Goal: Task Accomplishment & Management: Use online tool/utility

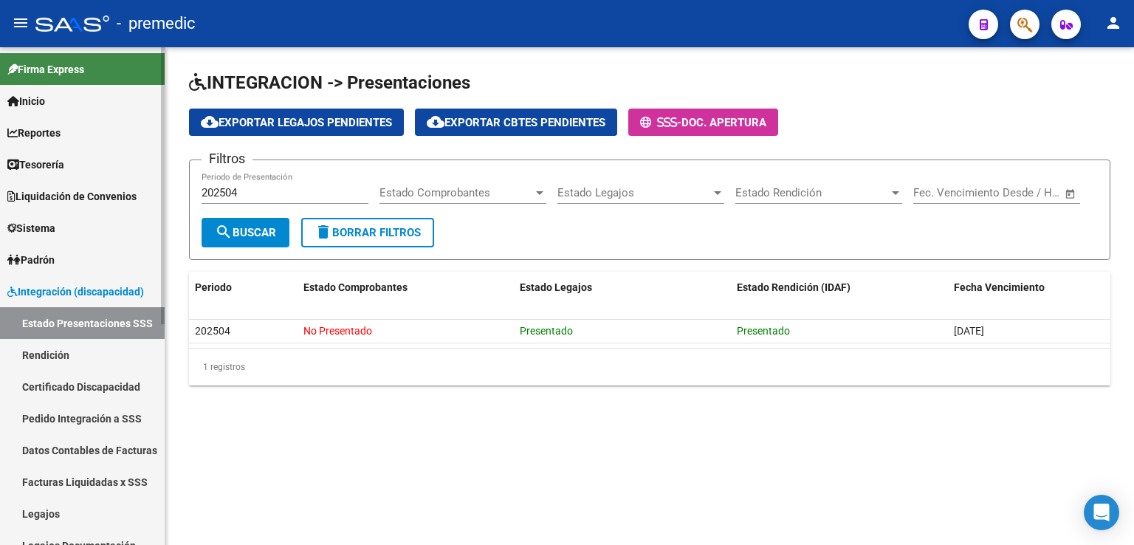
click at [52, 65] on span "Firma Express" at bounding box center [45, 69] width 77 height 16
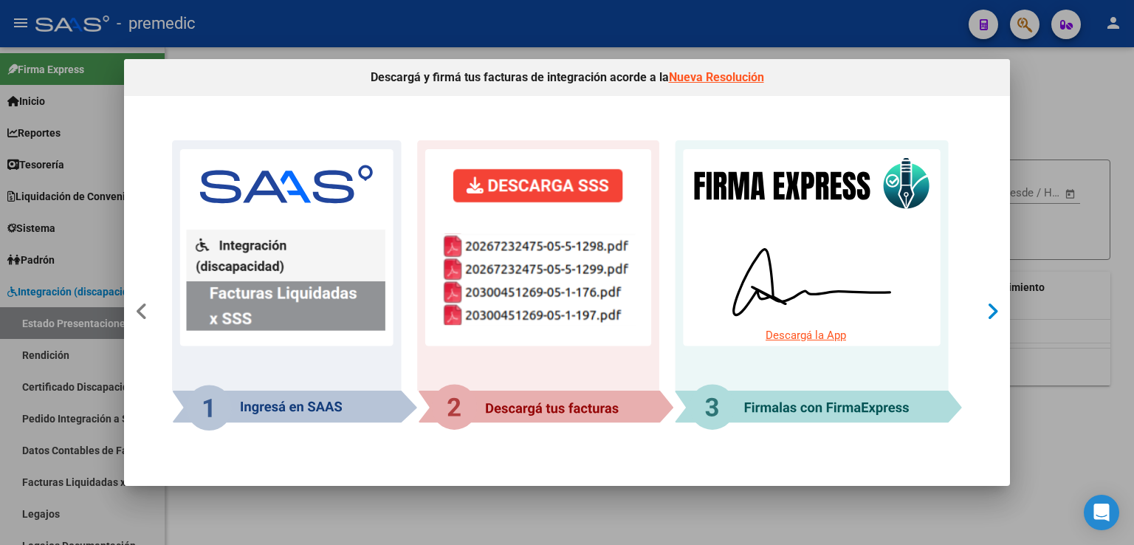
click at [990, 306] on icon at bounding box center [993, 311] width 13 height 21
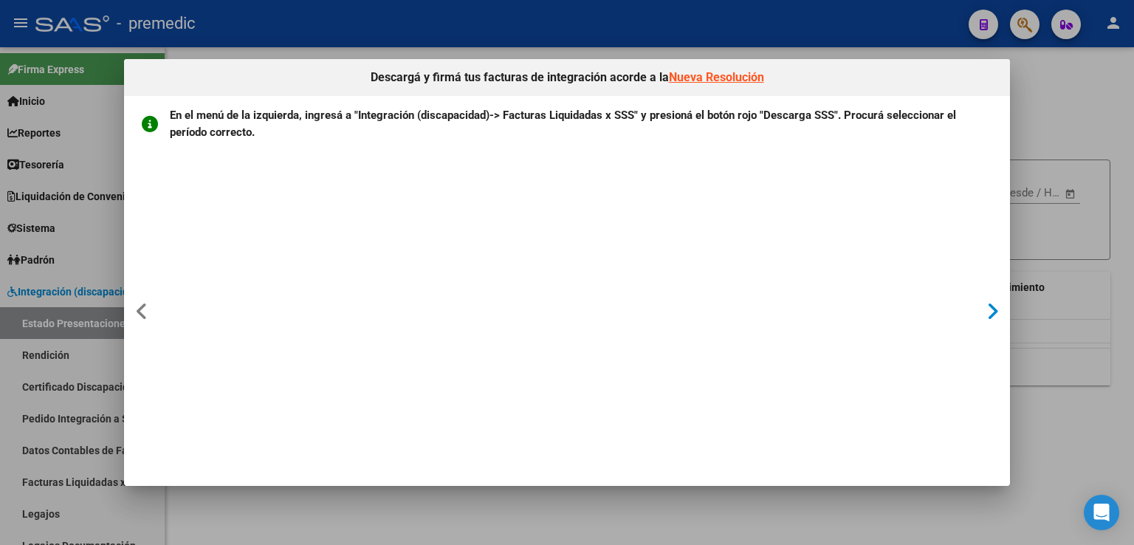
click at [990, 311] on icon at bounding box center [993, 311] width 13 height 21
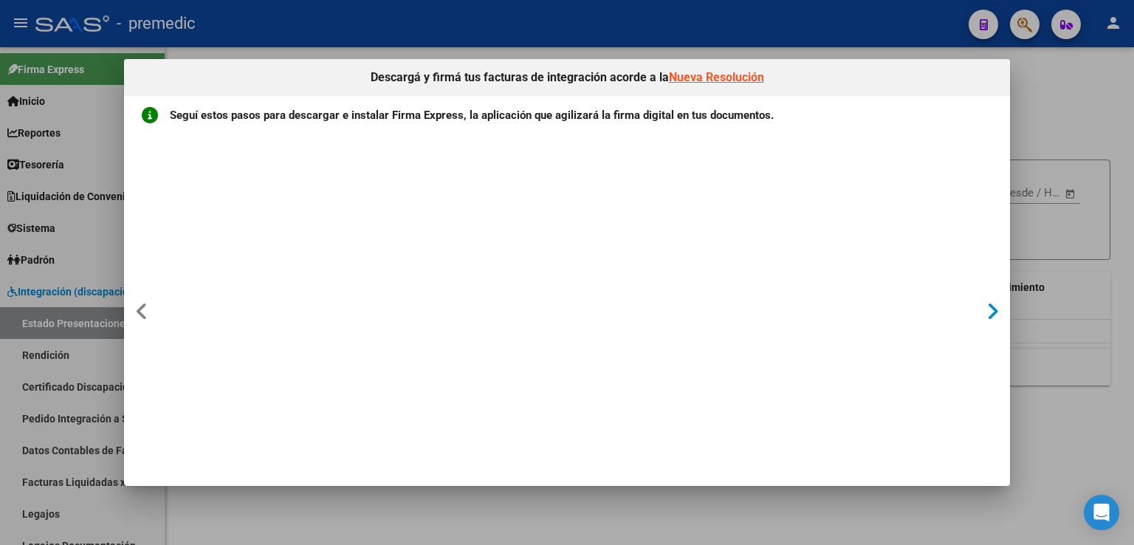
click at [989, 311] on icon at bounding box center [993, 311] width 13 height 21
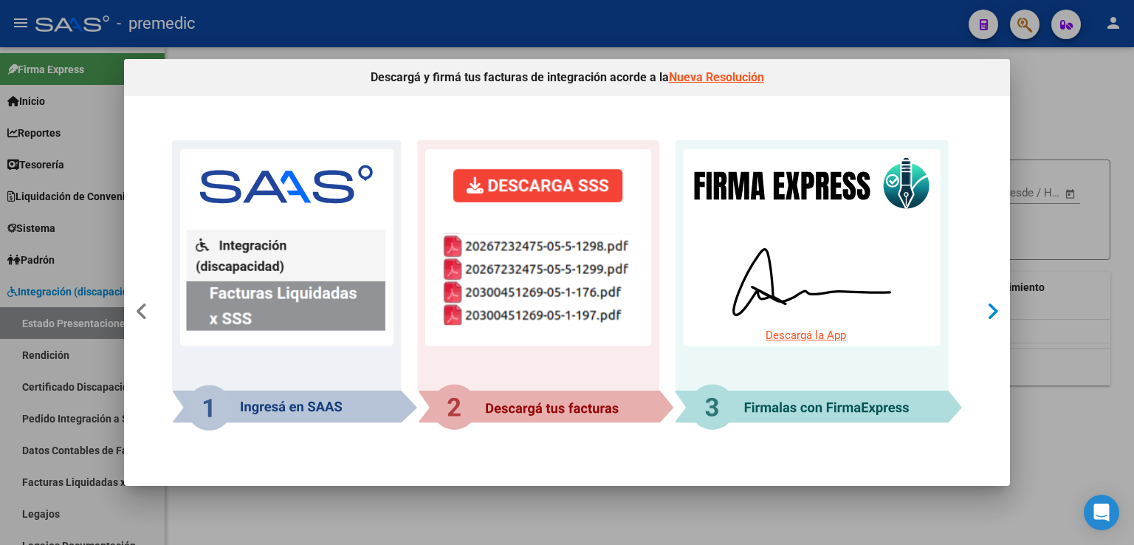
click at [989, 311] on icon at bounding box center [993, 311] width 13 height 21
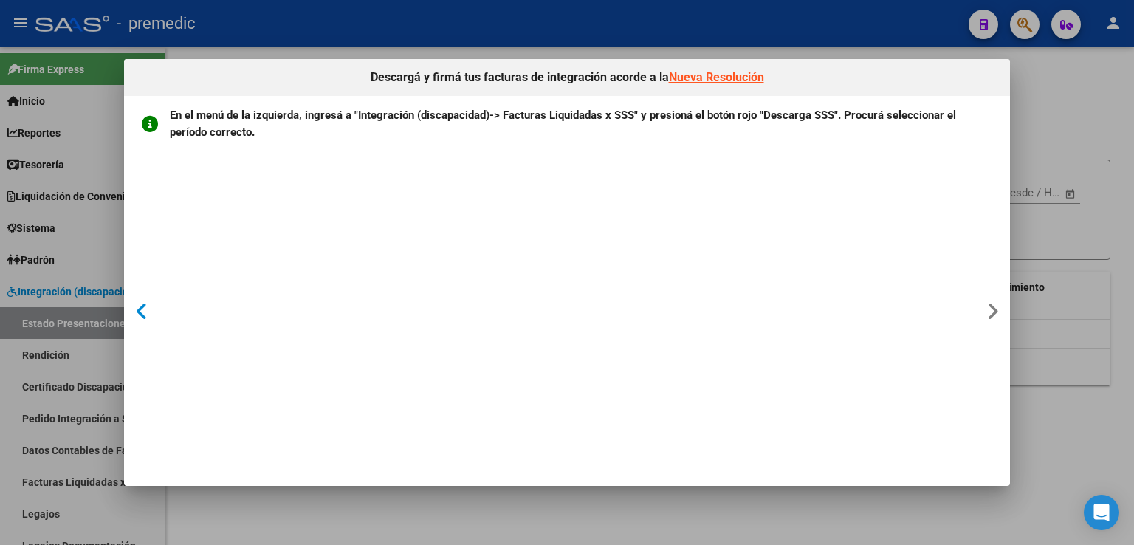
click at [140, 312] on icon at bounding box center [141, 311] width 13 height 21
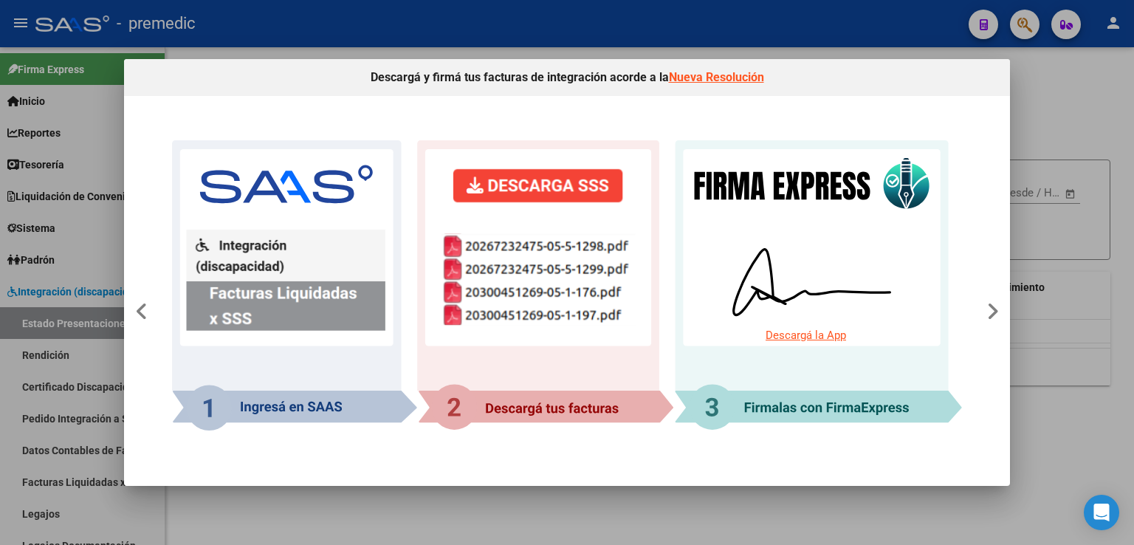
click at [1101, 88] on div at bounding box center [567, 272] width 1134 height 545
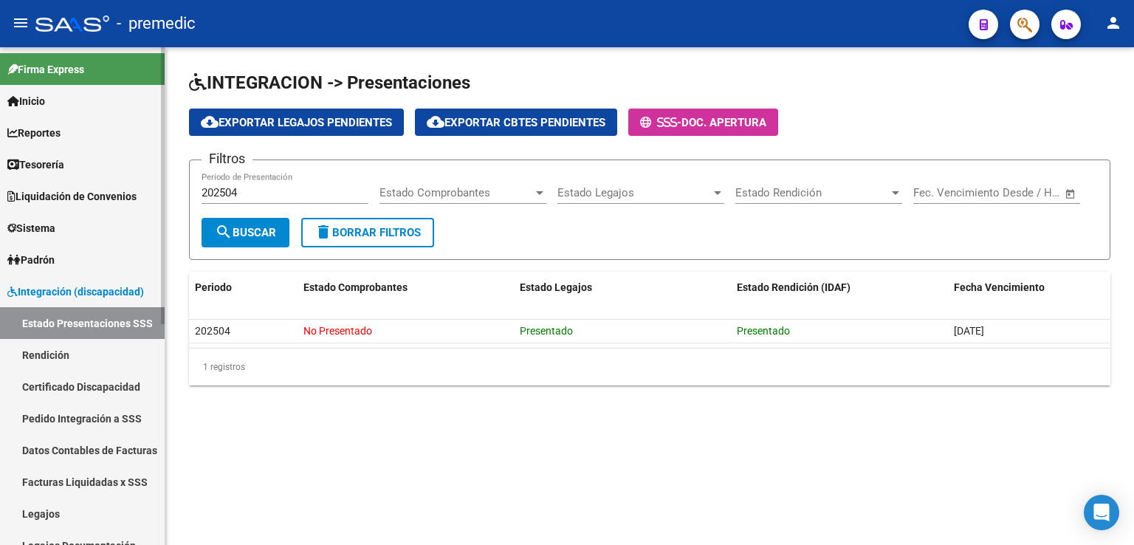
click at [77, 320] on link "Estado Presentaciones SSS" at bounding box center [82, 323] width 165 height 32
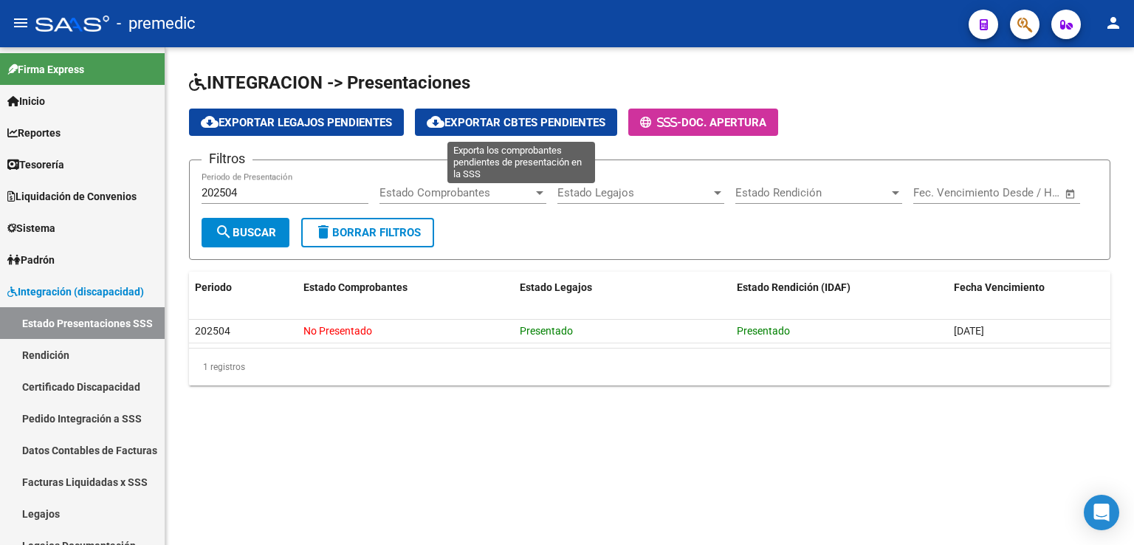
click at [549, 121] on span "cloud_download Exportar Cbtes Pendientes" at bounding box center [516, 122] width 179 height 13
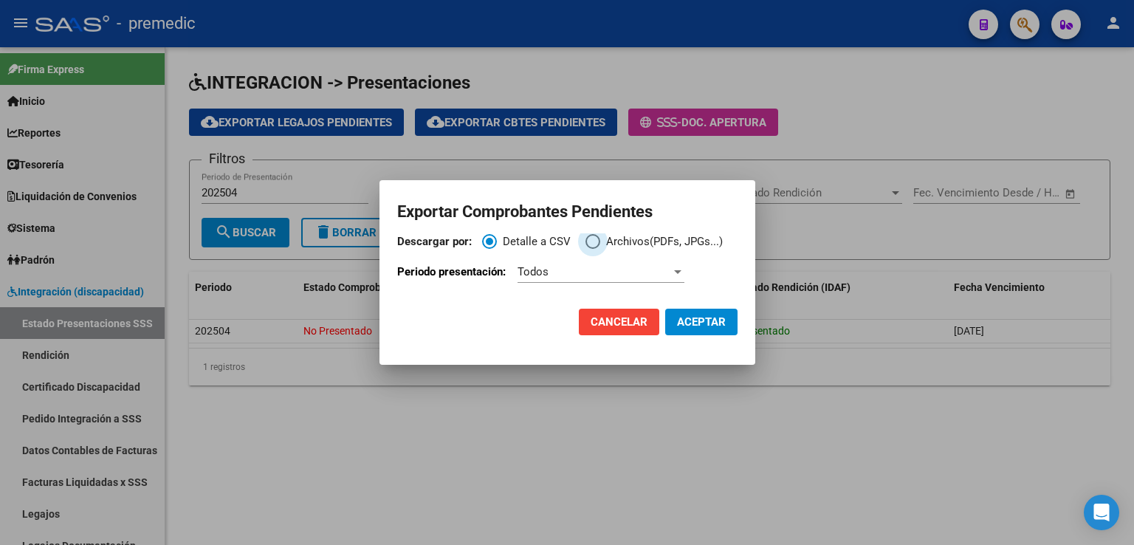
click at [588, 242] on span "Descargar por:" at bounding box center [593, 241] width 15 height 15
click at [588, 242] on input "Archivos(PDFs, JPGs...)" at bounding box center [593, 241] width 15 height 15
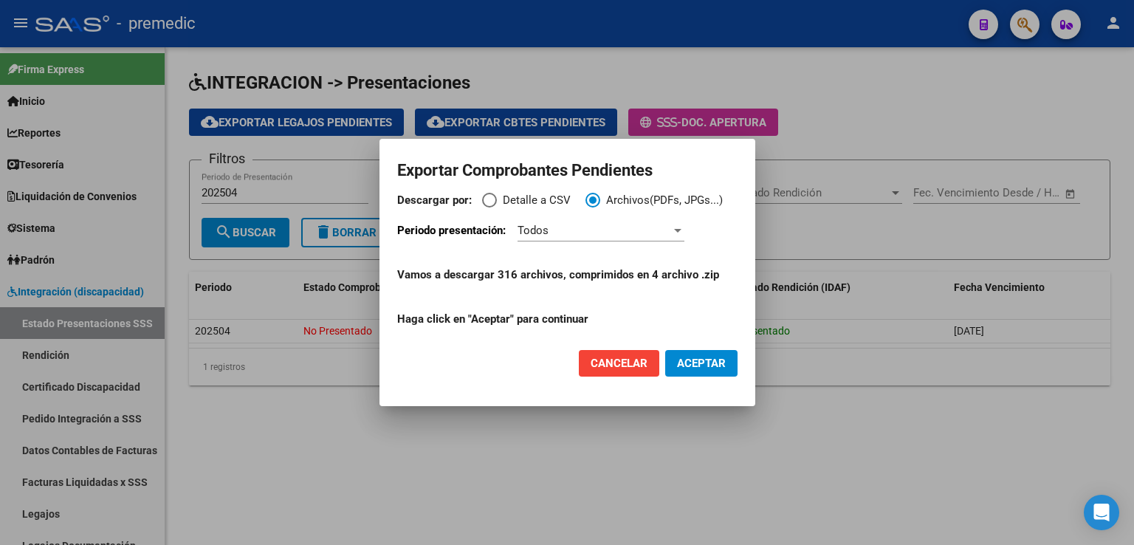
click at [538, 225] on span "Todos" at bounding box center [533, 230] width 31 height 13
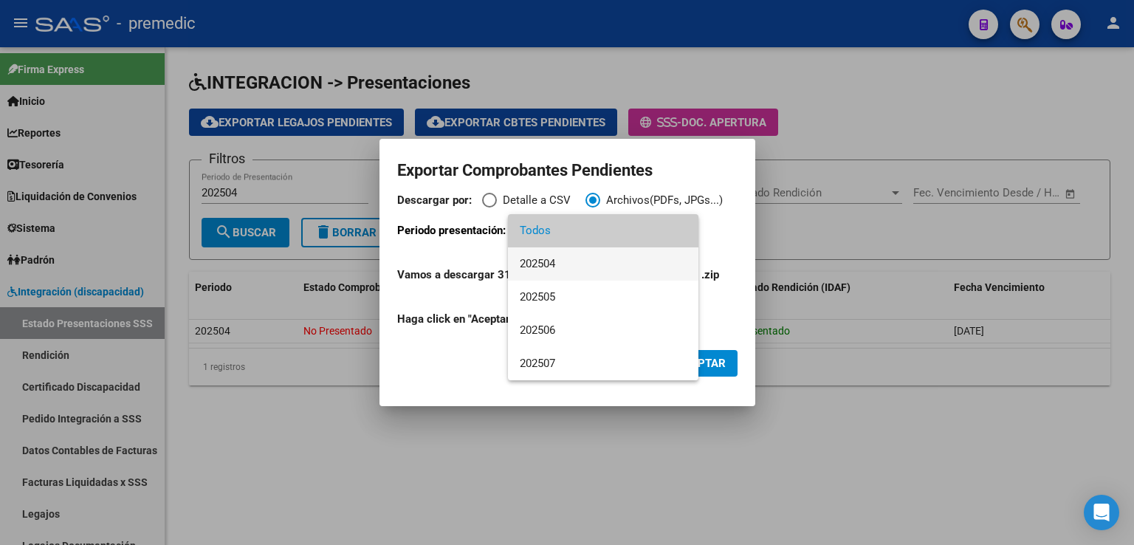
click at [547, 267] on span "202504" at bounding box center [603, 263] width 167 height 33
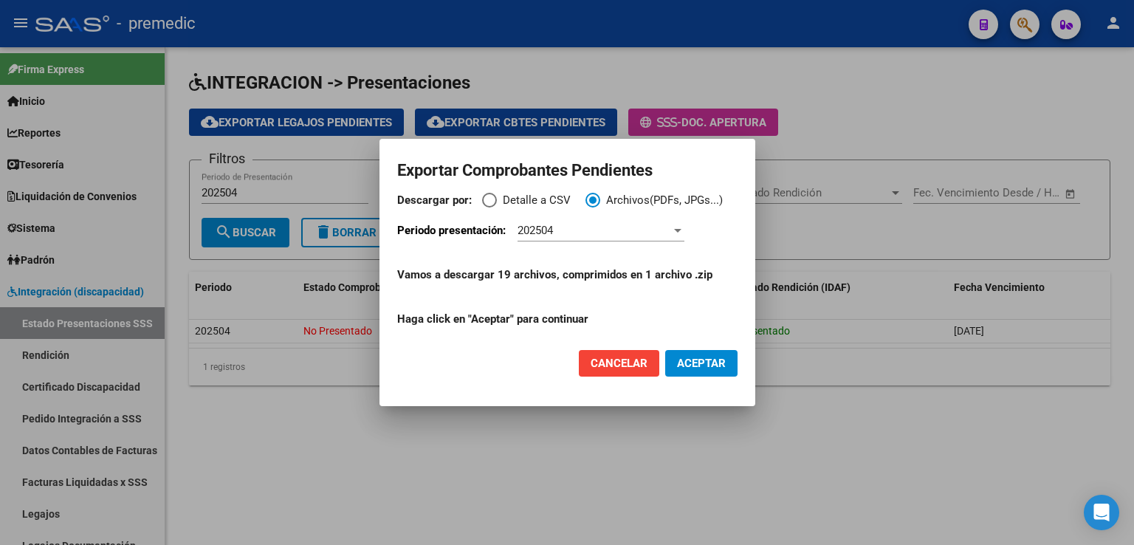
click at [696, 365] on span "ACEPTAR" at bounding box center [701, 363] width 49 height 13
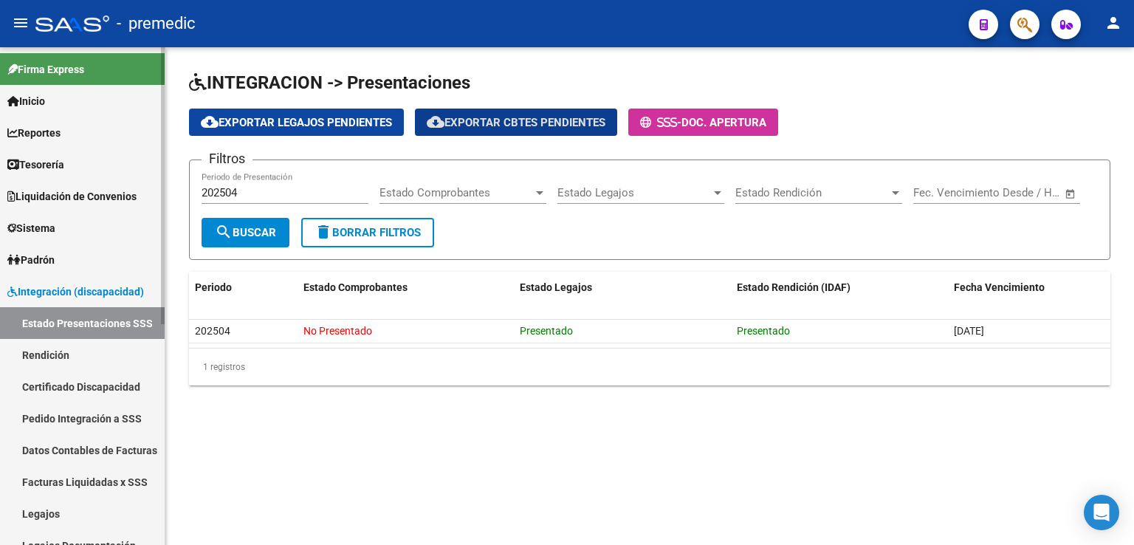
click at [54, 66] on span "Firma Express" at bounding box center [45, 69] width 77 height 16
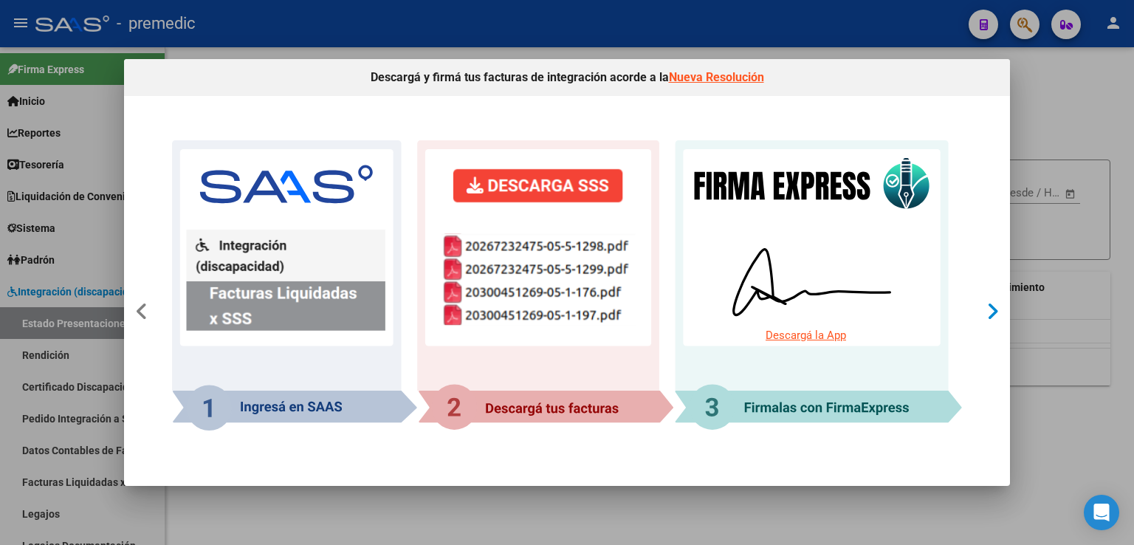
click at [989, 308] on icon at bounding box center [993, 311] width 13 height 21
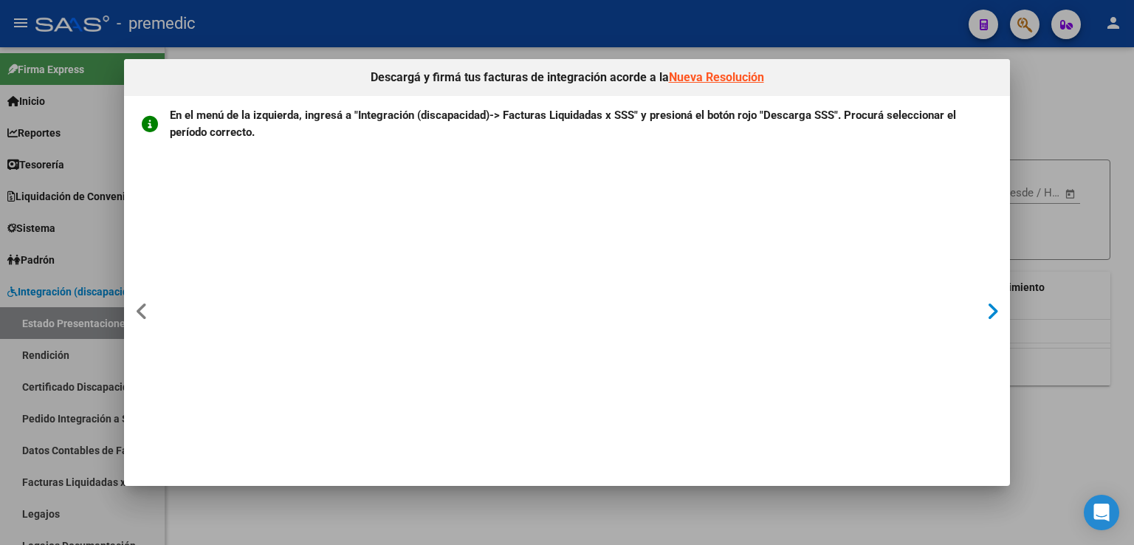
click at [989, 308] on icon at bounding box center [993, 311] width 13 height 21
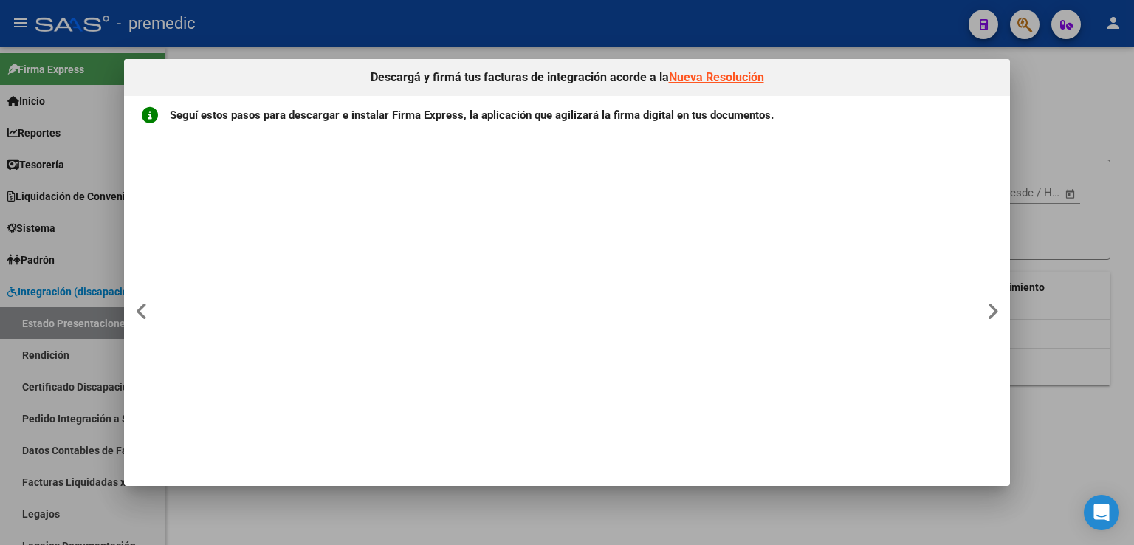
click at [214, 51] on div at bounding box center [567, 272] width 1134 height 545
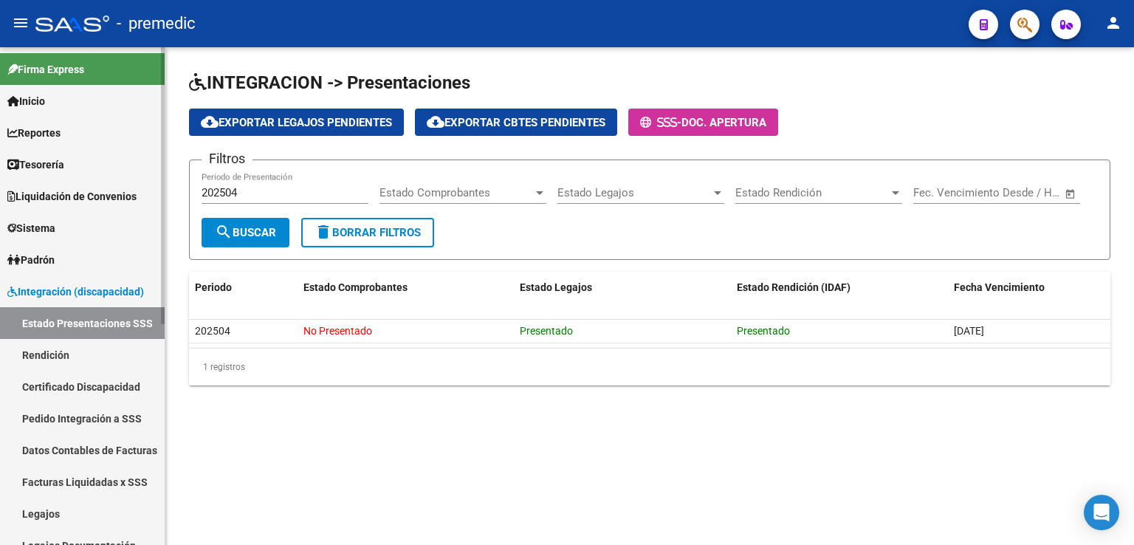
click at [68, 69] on span "Firma Express" at bounding box center [45, 69] width 77 height 16
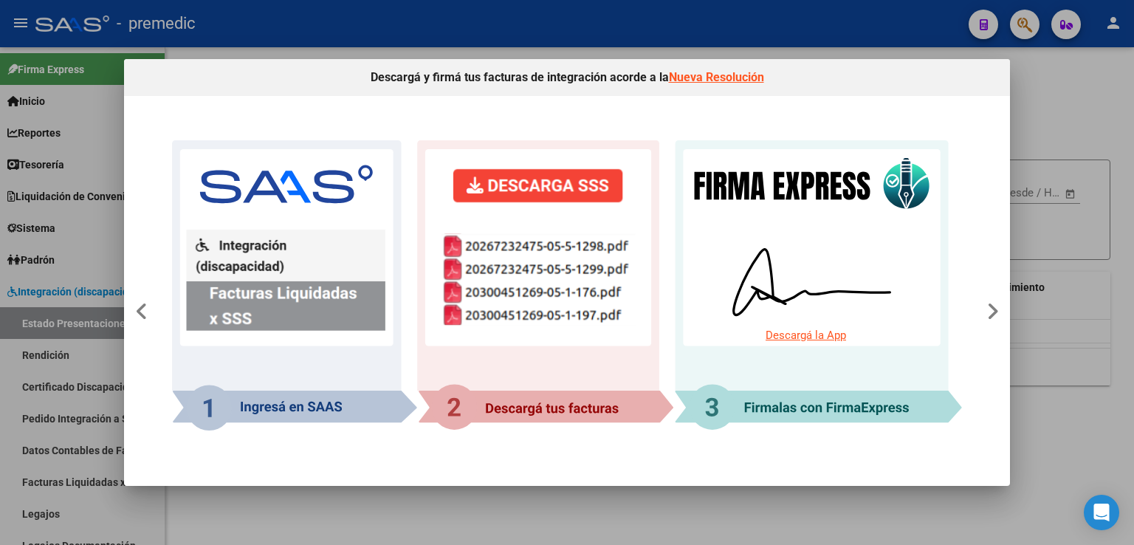
click at [804, 336] on link "Descargá la App" at bounding box center [806, 335] width 81 height 13
click at [1078, 83] on div at bounding box center [567, 272] width 1134 height 545
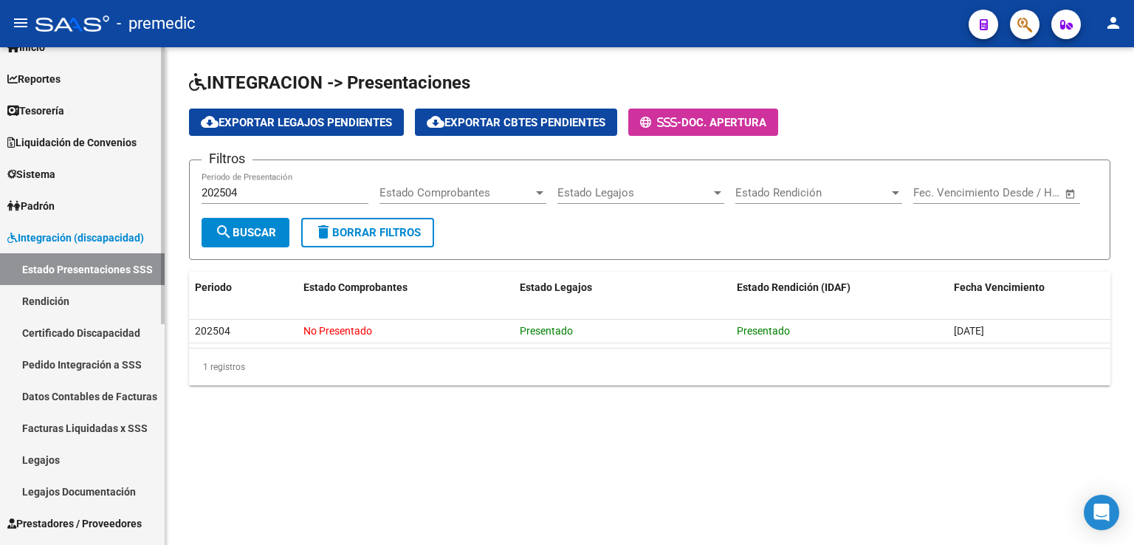
scroll to position [148, 0]
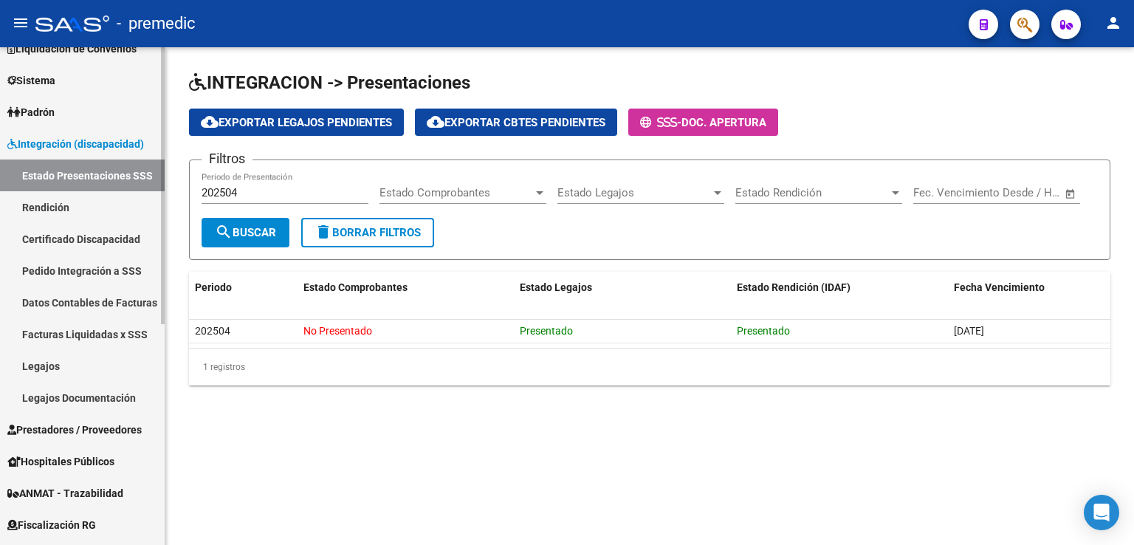
click at [81, 336] on link "Facturas Liquidadas x SSS" at bounding box center [82, 334] width 165 height 32
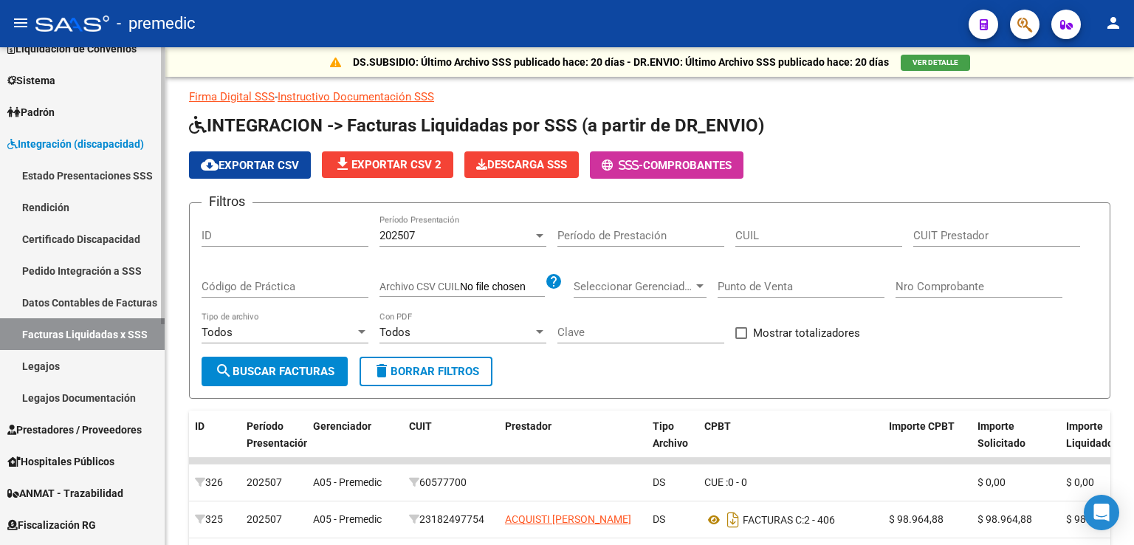
scroll to position [222, 0]
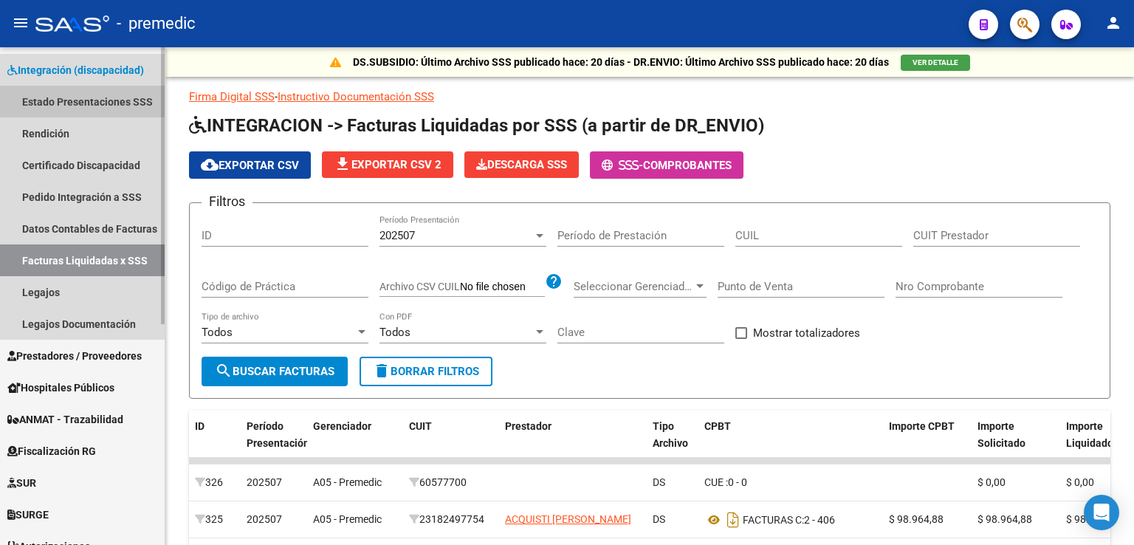
click at [76, 98] on link "Estado Presentaciones SSS" at bounding box center [82, 102] width 165 height 32
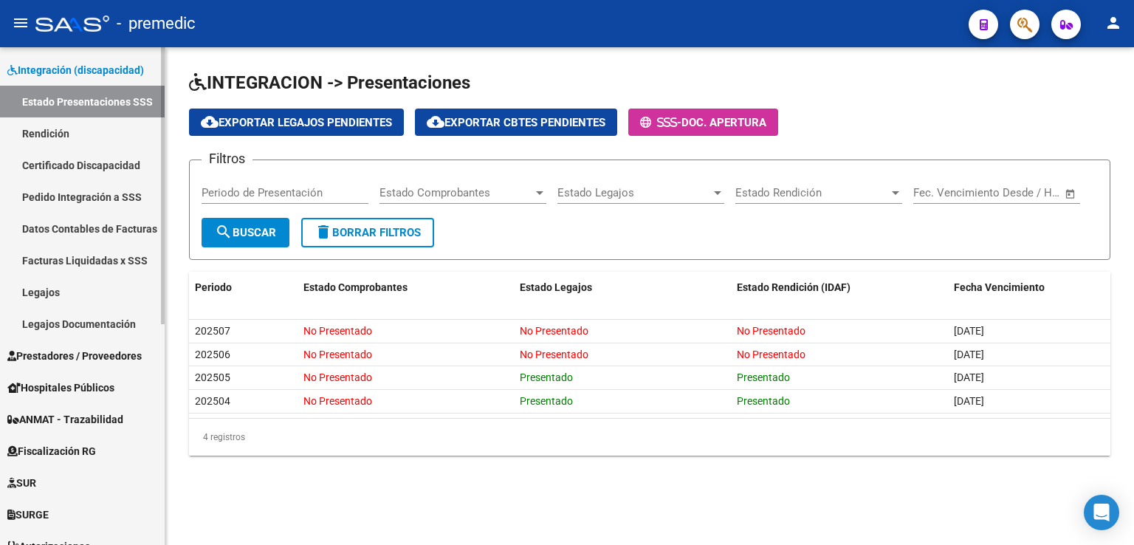
click at [56, 260] on link "Facturas Liquidadas x SSS" at bounding box center [82, 260] width 165 height 32
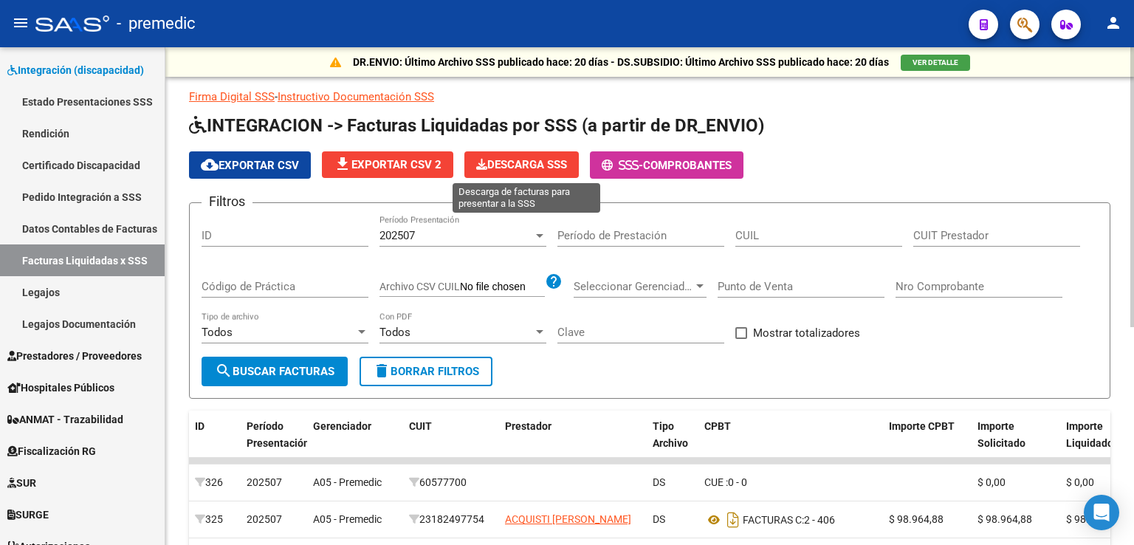
click at [516, 162] on span "Descarga SSS" at bounding box center [521, 164] width 91 height 13
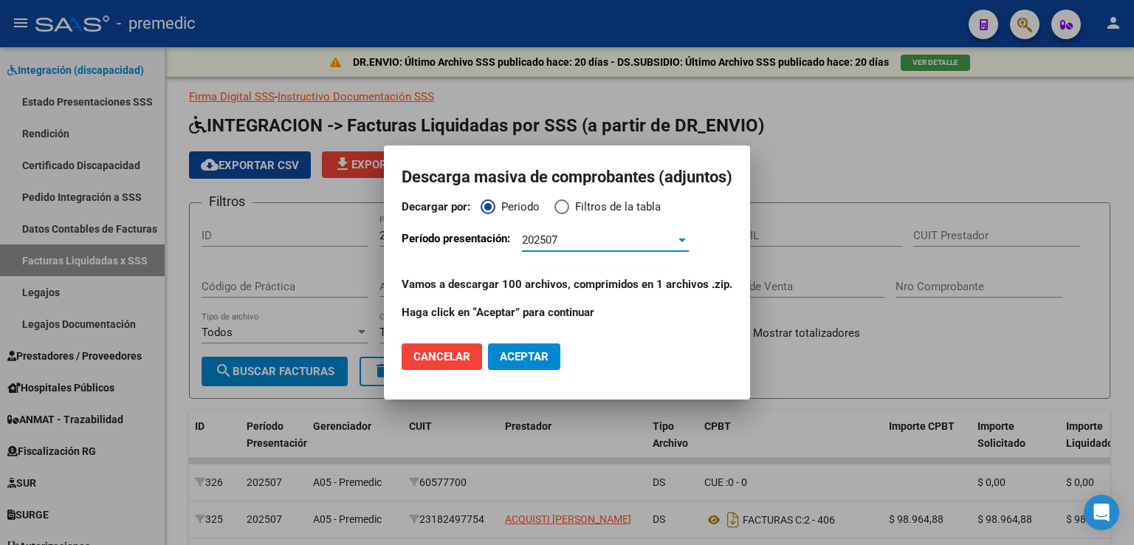
click at [571, 235] on div "202507" at bounding box center [599, 239] width 154 height 13
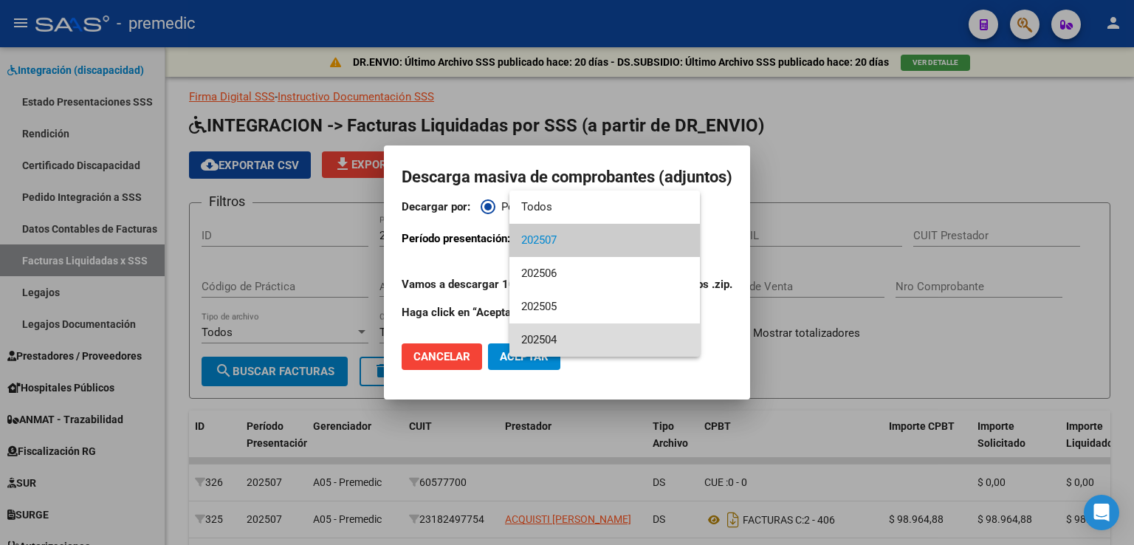
click at [558, 337] on span "202504" at bounding box center [604, 339] width 167 height 33
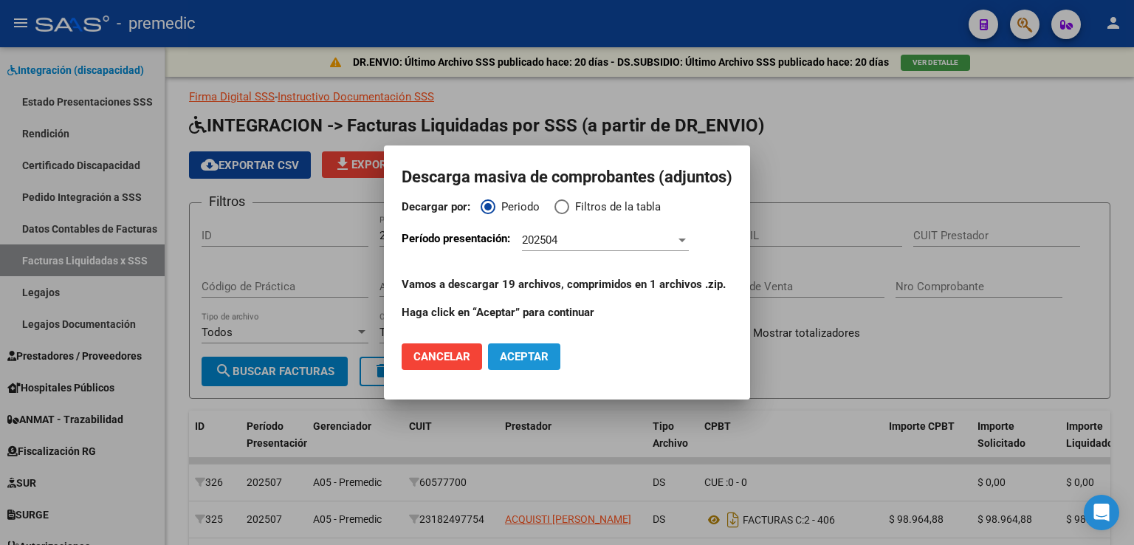
click at [524, 357] on span "Aceptar" at bounding box center [524, 356] width 49 height 13
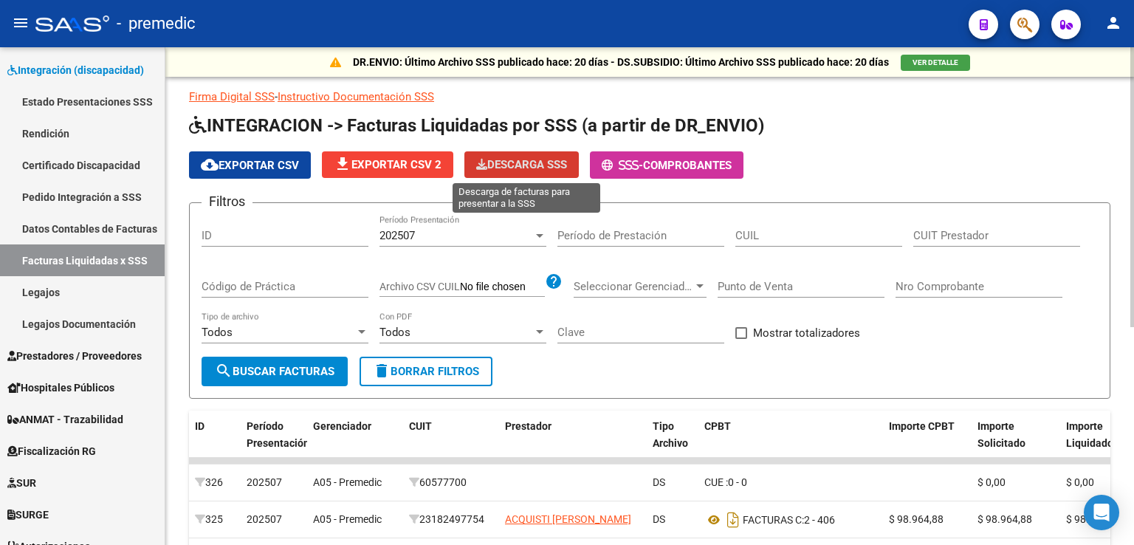
click at [520, 160] on span "Descarga SSS" at bounding box center [521, 164] width 91 height 13
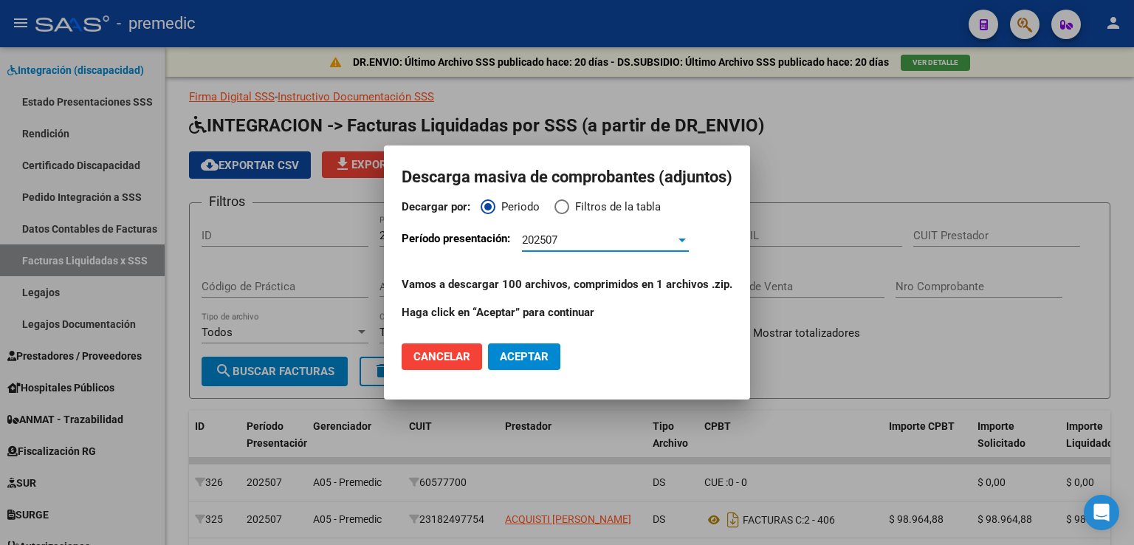
click at [589, 238] on div "202507" at bounding box center [599, 239] width 154 height 13
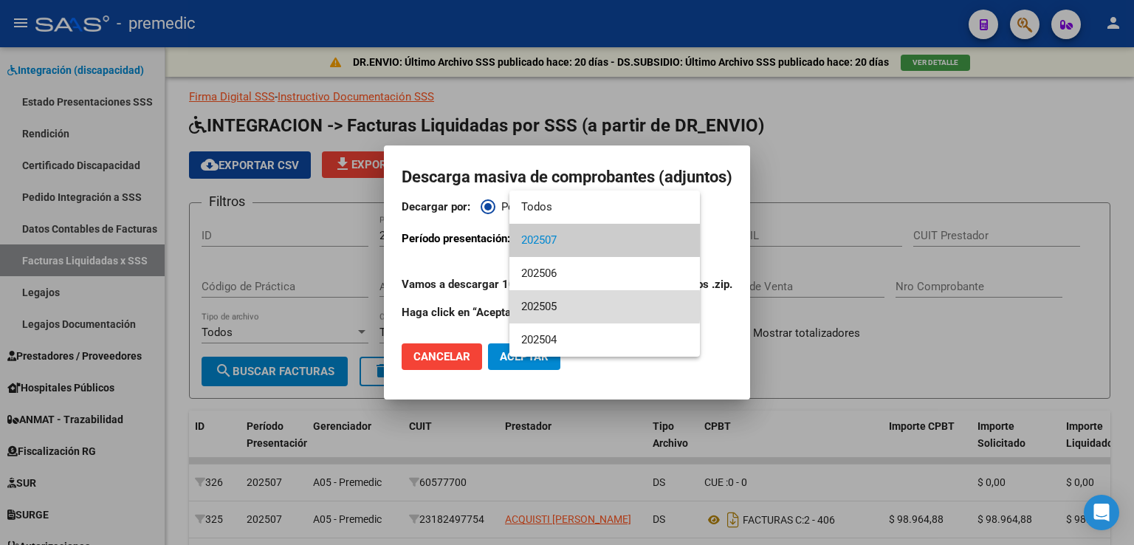
click at [561, 306] on span "202505" at bounding box center [604, 306] width 167 height 33
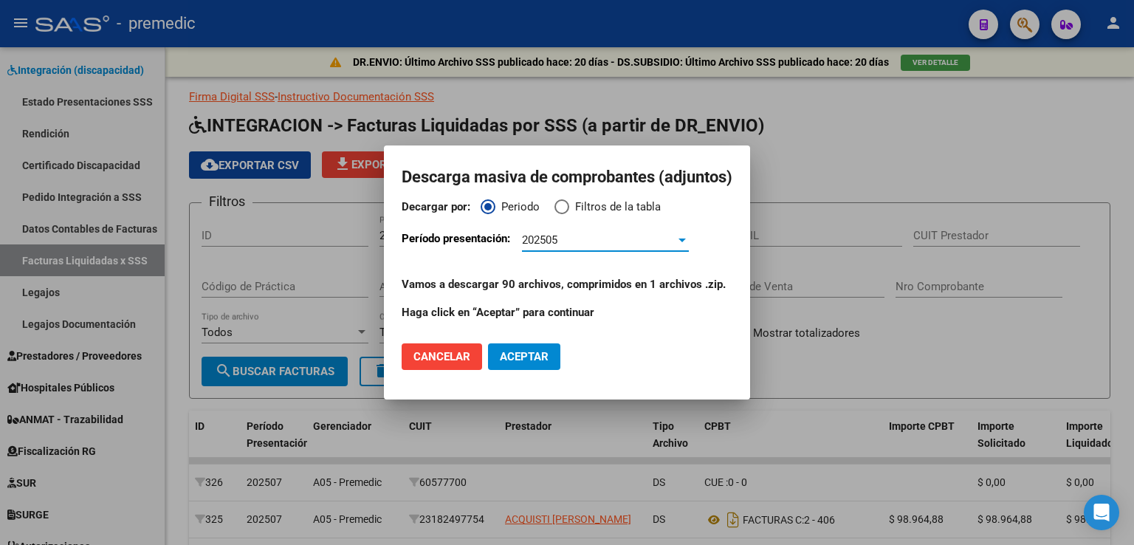
click at [530, 352] on span "Aceptar" at bounding box center [524, 356] width 49 height 13
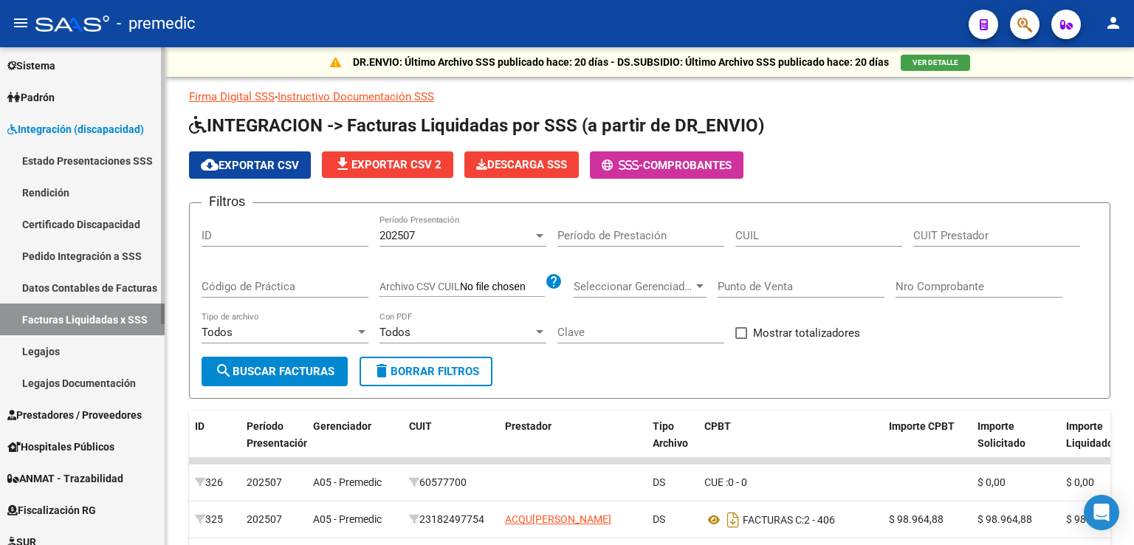
scroll to position [222, 0]
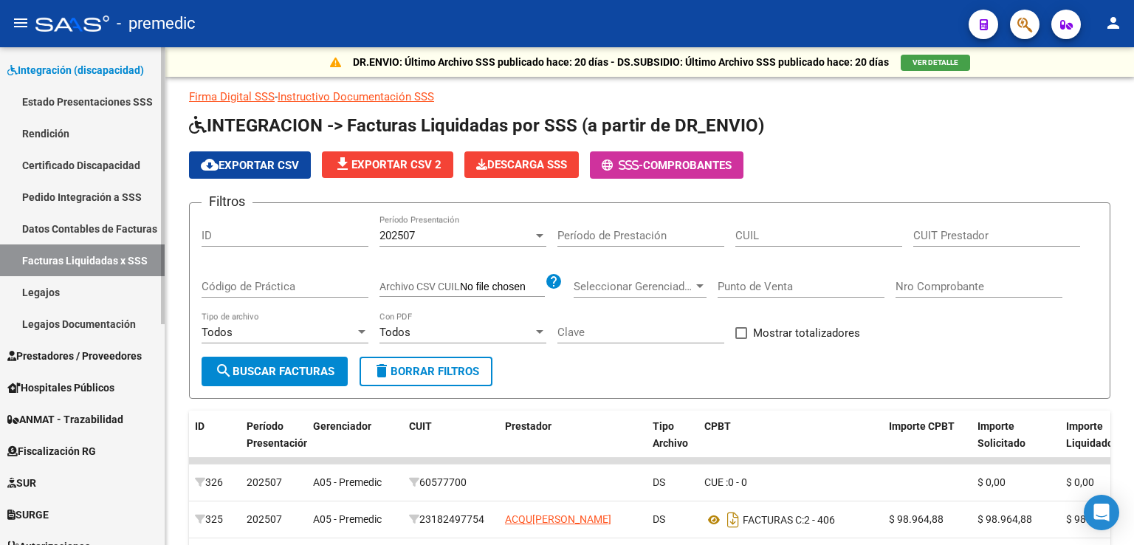
click at [80, 222] on link "Datos Contables de Facturas" at bounding box center [82, 229] width 165 height 32
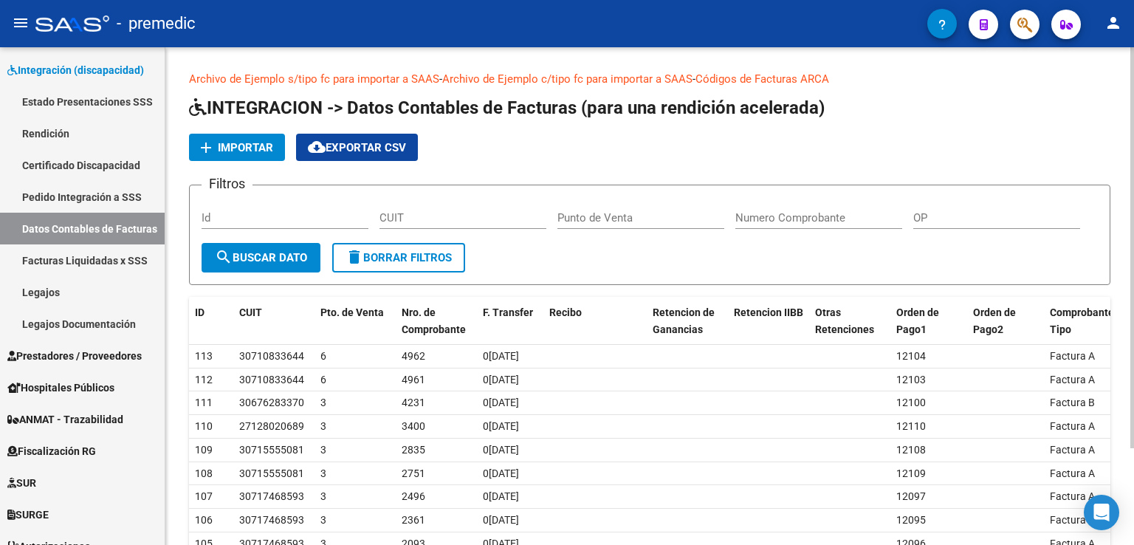
click at [238, 143] on span "Importar" at bounding box center [245, 147] width 55 height 13
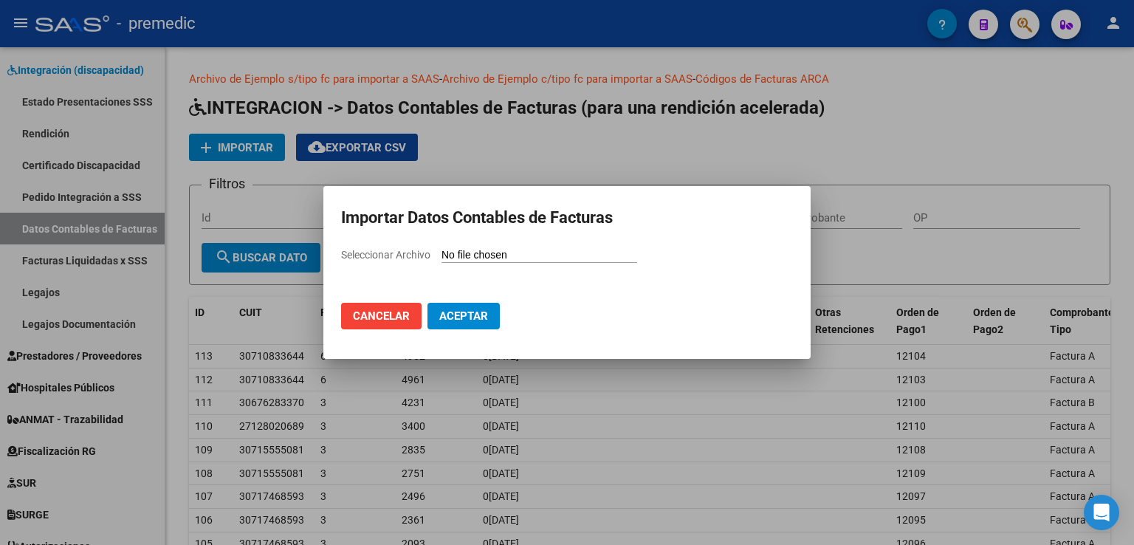
click at [467, 248] on app-file-uploader "Seleccionar Archivo" at bounding box center [495, 254] width 308 height 13
click at [470, 249] on input "Seleccionar Archivo" at bounding box center [540, 256] width 196 height 14
type input "C:\fakepath\OP import-comprobantes.xlsx"
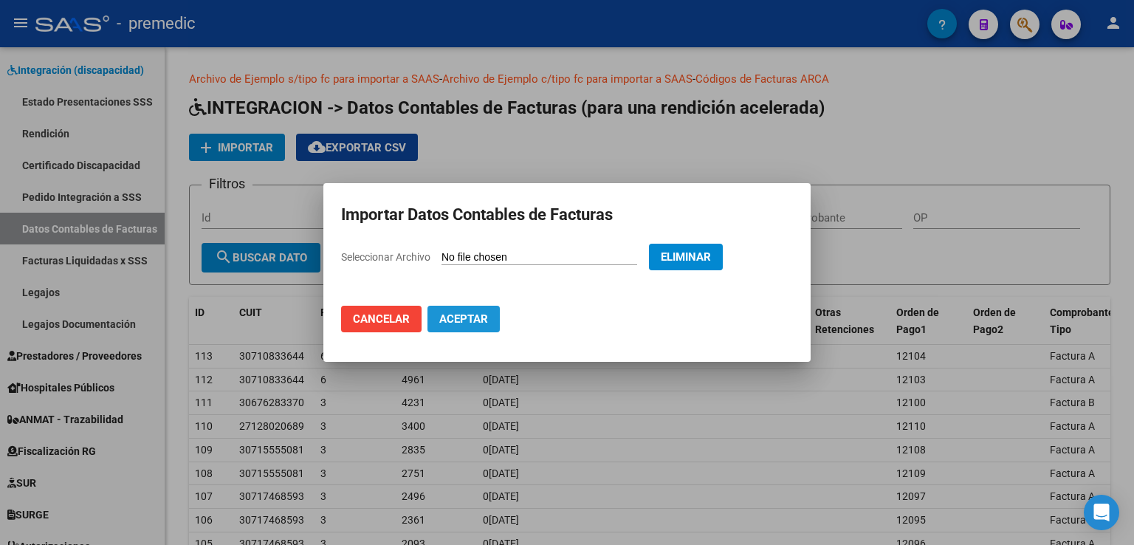
click at [466, 318] on span "Aceptar" at bounding box center [463, 318] width 49 height 13
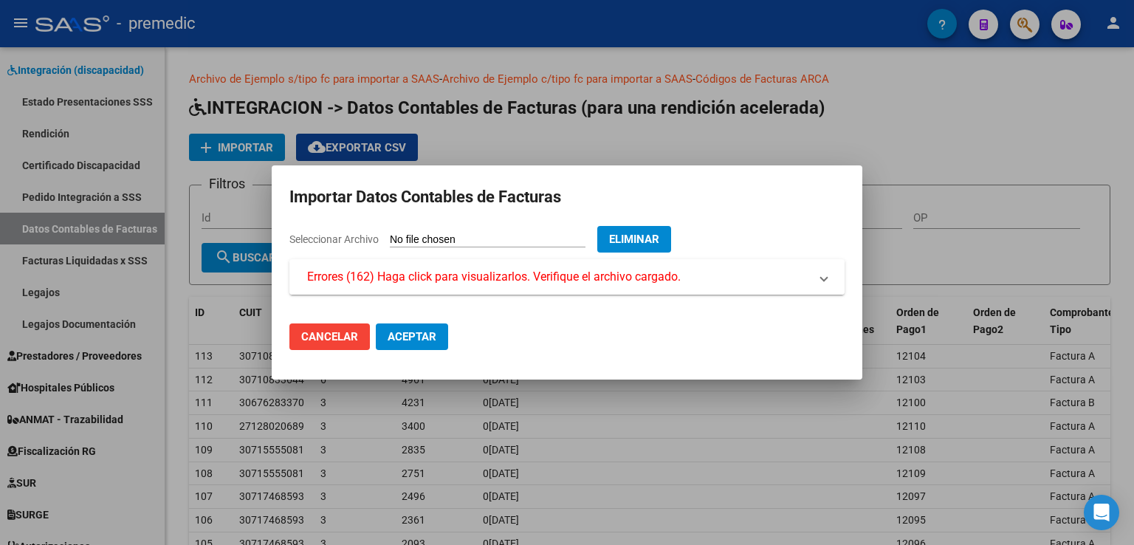
click at [440, 284] on span "Errores (162) Haga click para visualizarlos. Verifique el archivo cargado." at bounding box center [494, 277] width 374 height 18
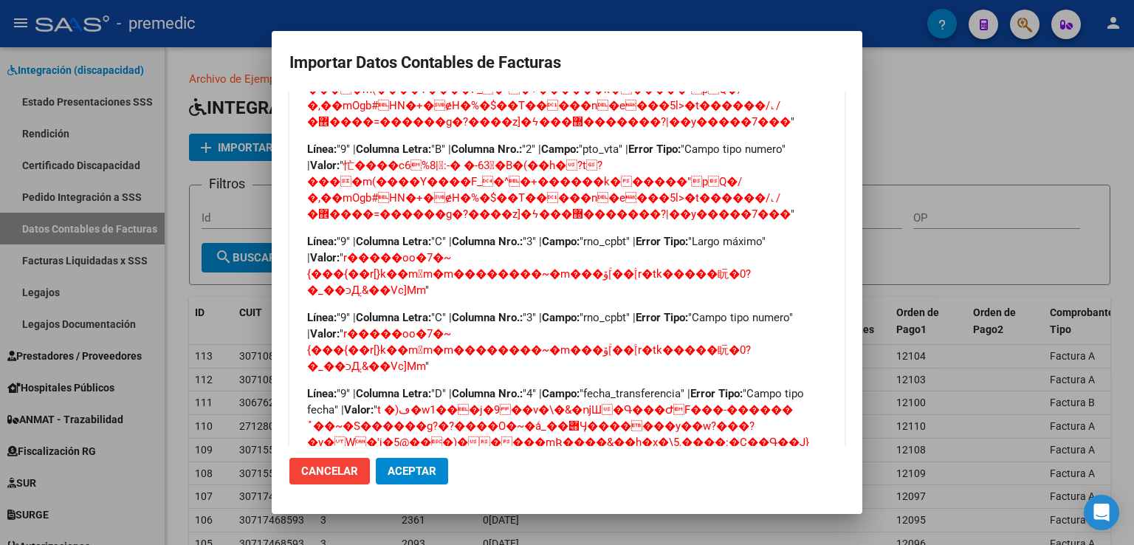
scroll to position [1188, 0]
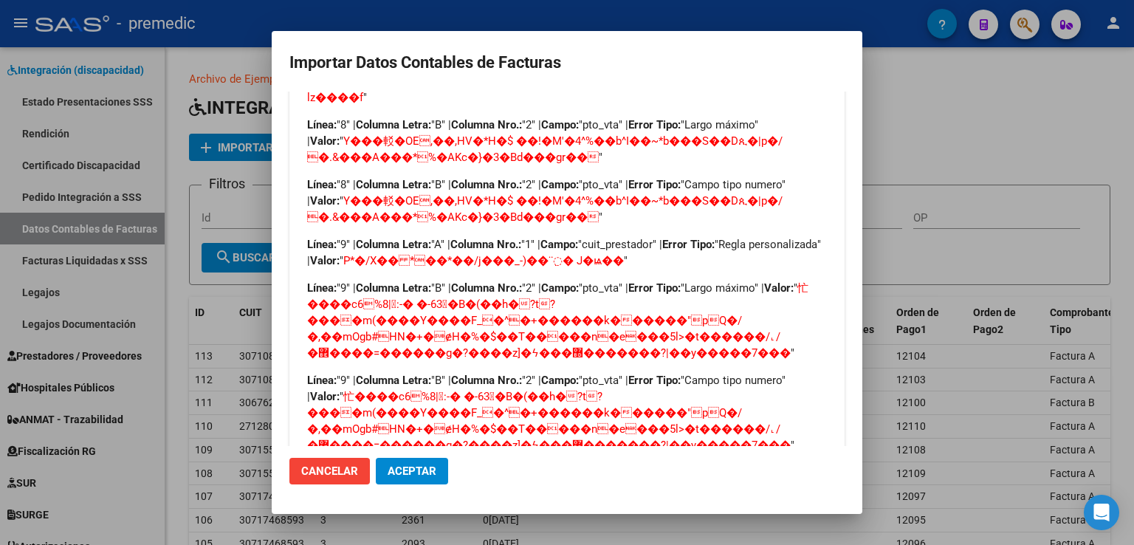
click at [335, 465] on span "Cancelar" at bounding box center [329, 471] width 57 height 13
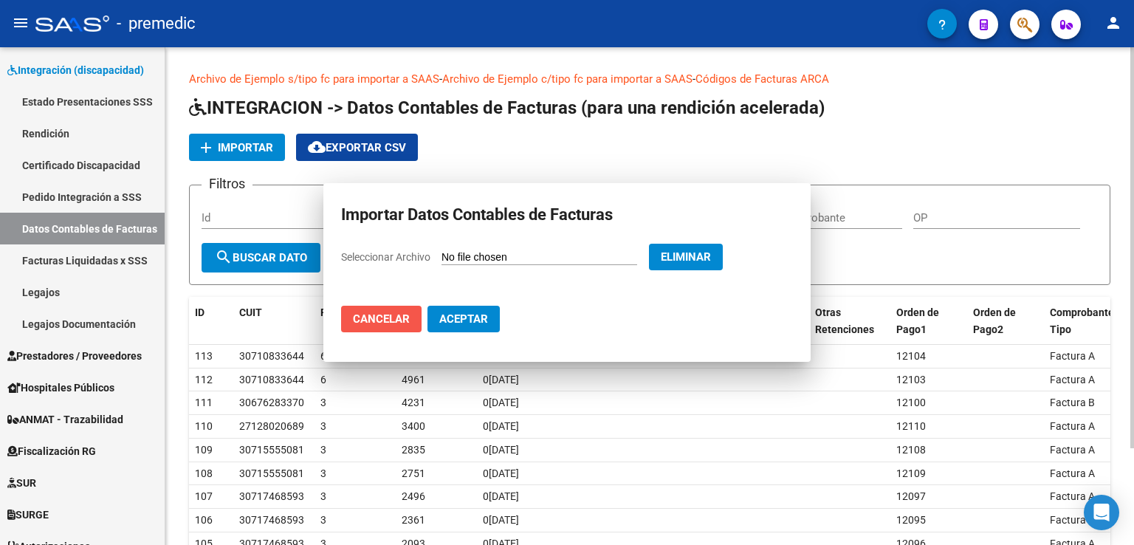
scroll to position [0, 0]
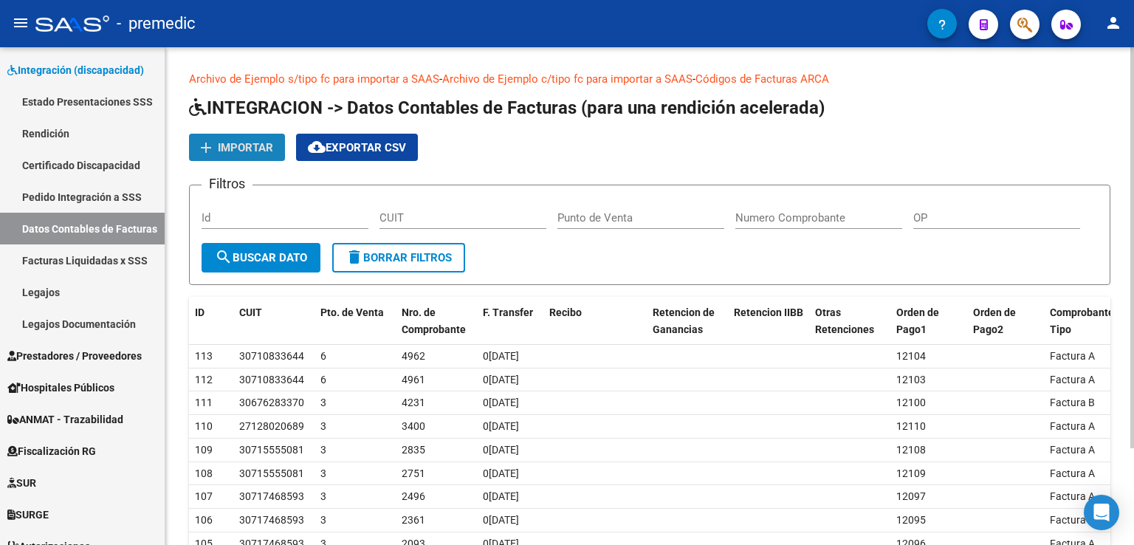
click at [233, 141] on span "Importar" at bounding box center [245, 147] width 55 height 13
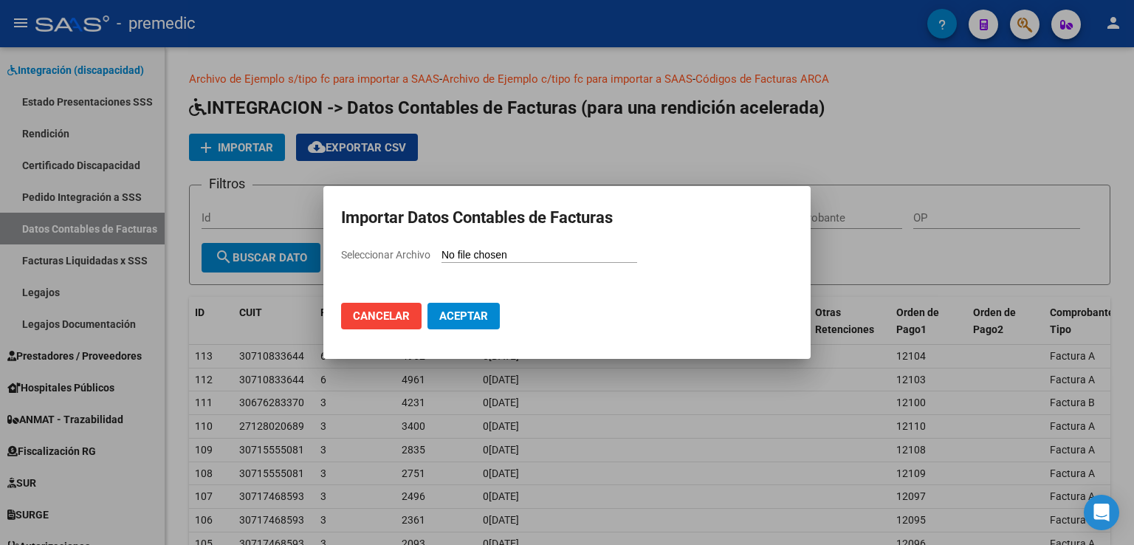
click at [482, 255] on input "Seleccionar Archivo" at bounding box center [540, 256] width 196 height 14
type input "C:\fakepath\OP import-comprobantes.xlsx"
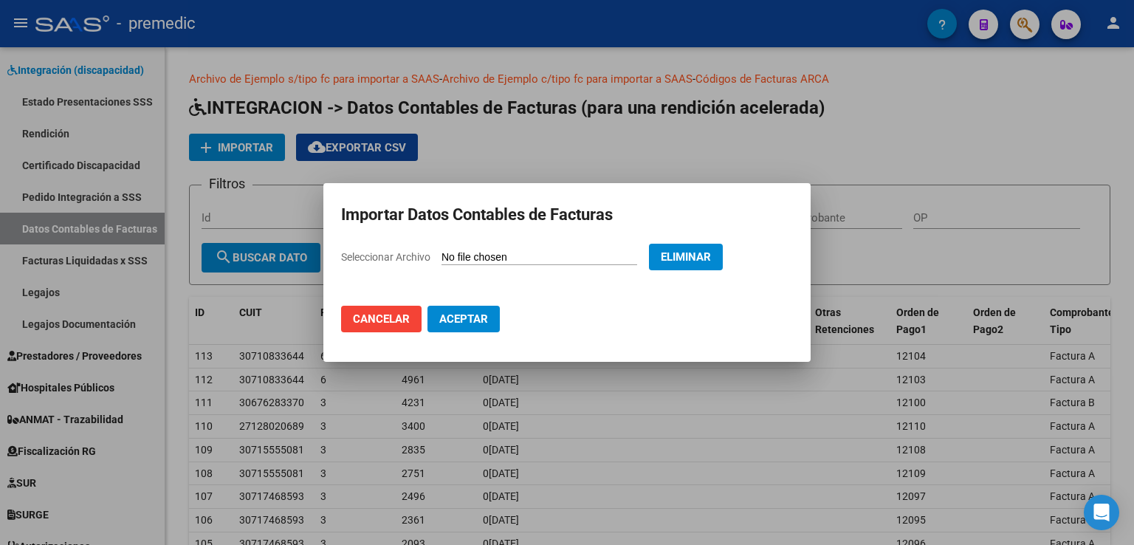
click at [462, 318] on span "Aceptar" at bounding box center [463, 318] width 49 height 13
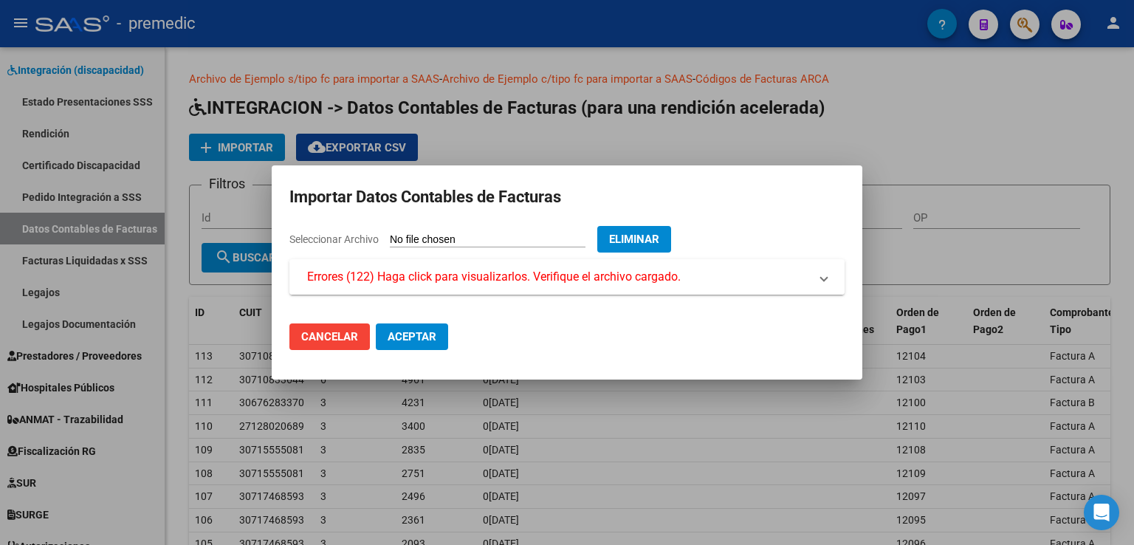
click at [417, 278] on span "Errores (122) Haga click para visualizarlos. Verifique el archivo cargado." at bounding box center [494, 277] width 374 height 18
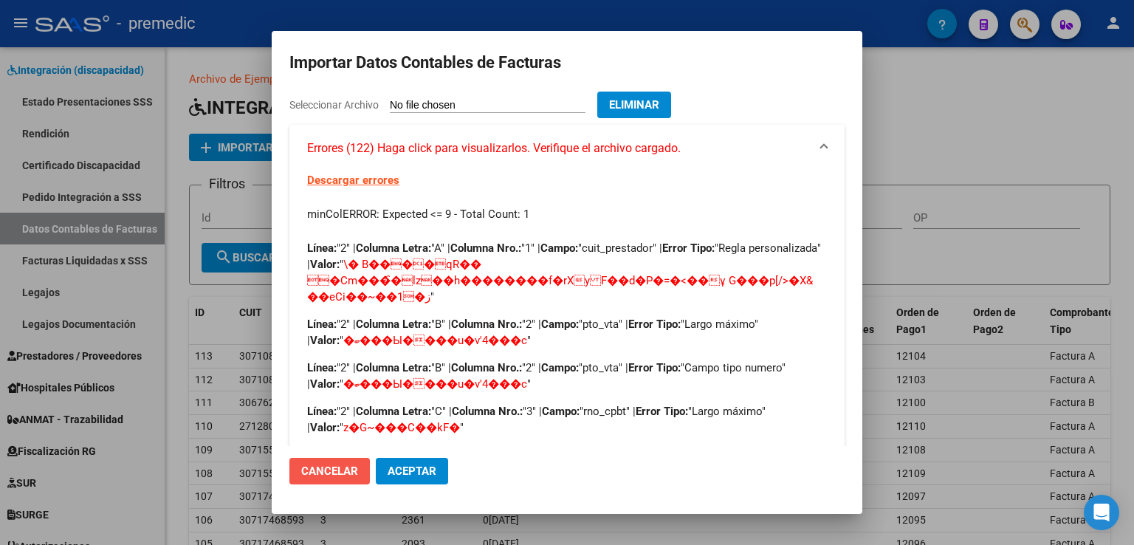
click at [336, 476] on span "Cancelar" at bounding box center [329, 471] width 57 height 13
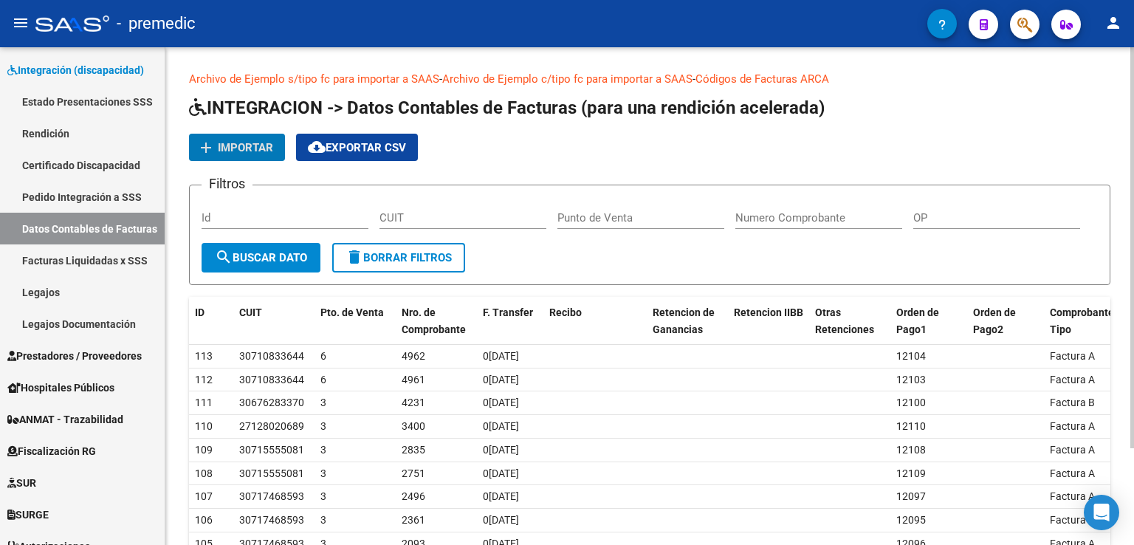
click at [233, 143] on span "Importar" at bounding box center [245, 147] width 55 height 13
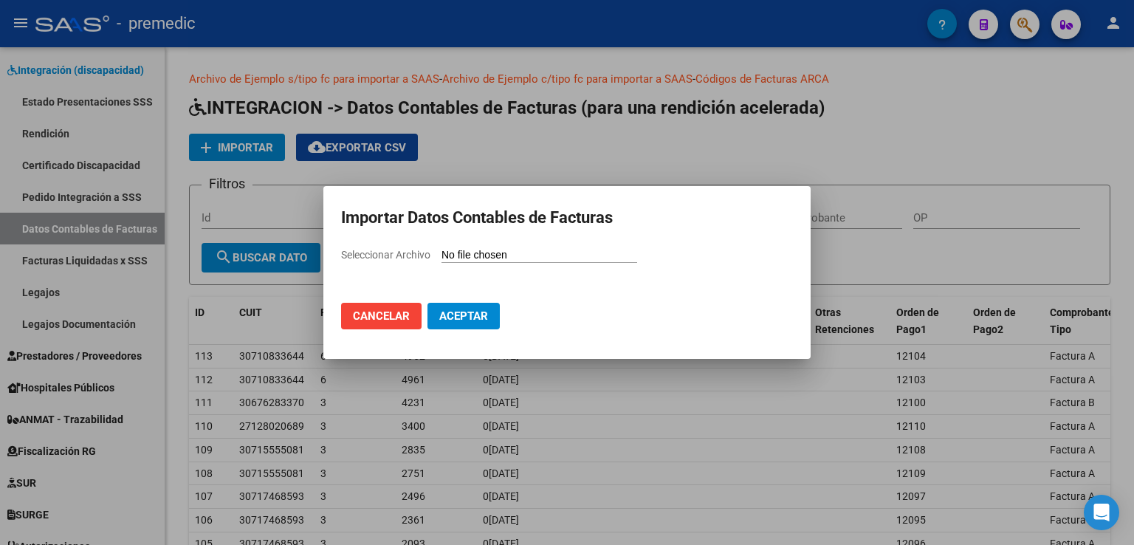
click at [482, 253] on input "Seleccionar Archivo" at bounding box center [540, 256] width 196 height 14
type input "C:\fakepath\OP import-comprobantes.xlsx"
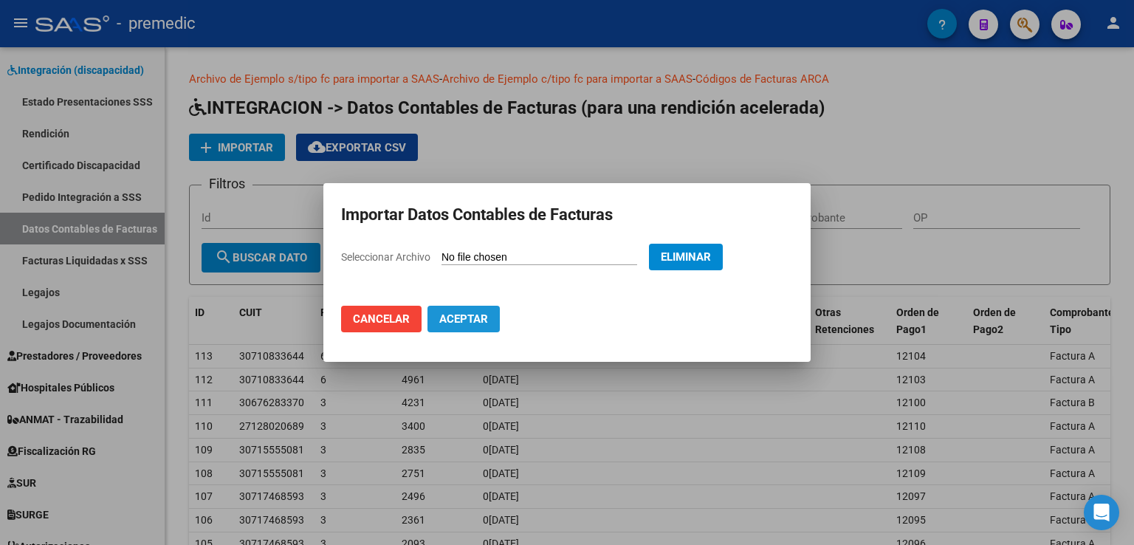
click at [461, 318] on span "Aceptar" at bounding box center [463, 318] width 49 height 13
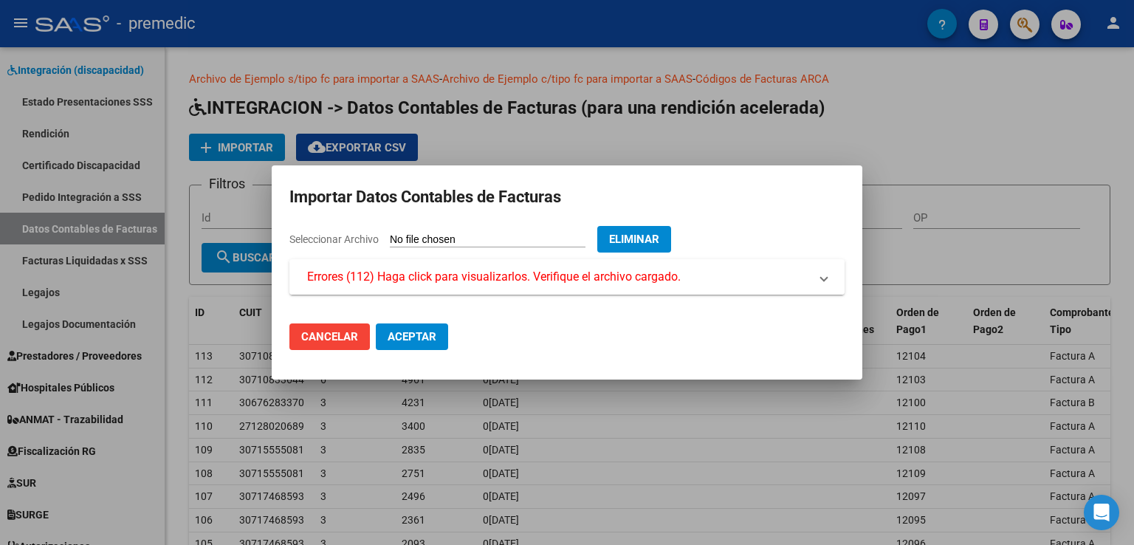
click at [443, 276] on span "Errores (112) Haga click para visualizarlos. Verifique el archivo cargado." at bounding box center [494, 277] width 374 height 18
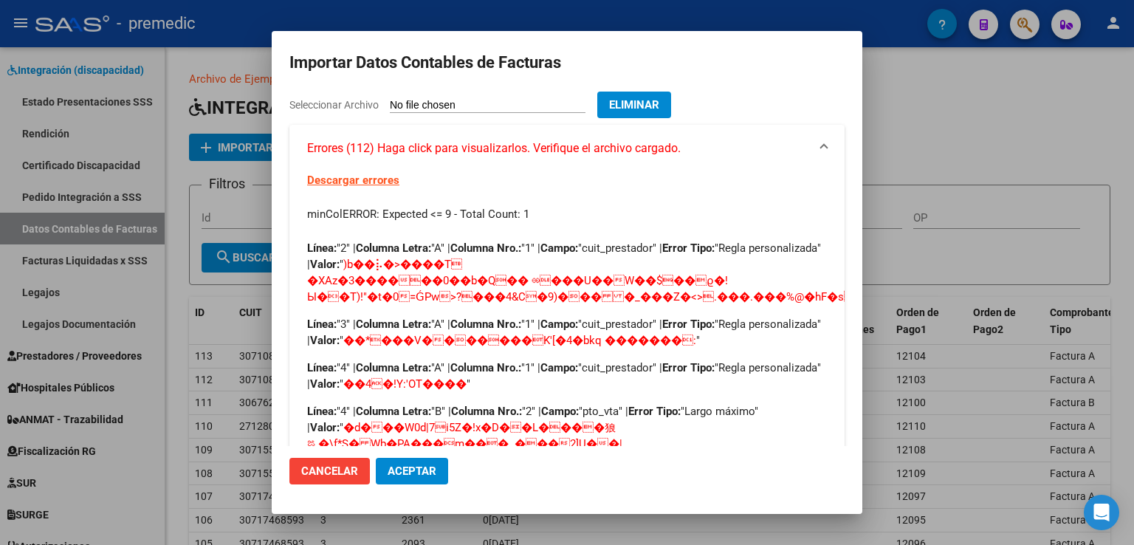
click at [660, 103] on span "Eliminar" at bounding box center [634, 104] width 50 height 13
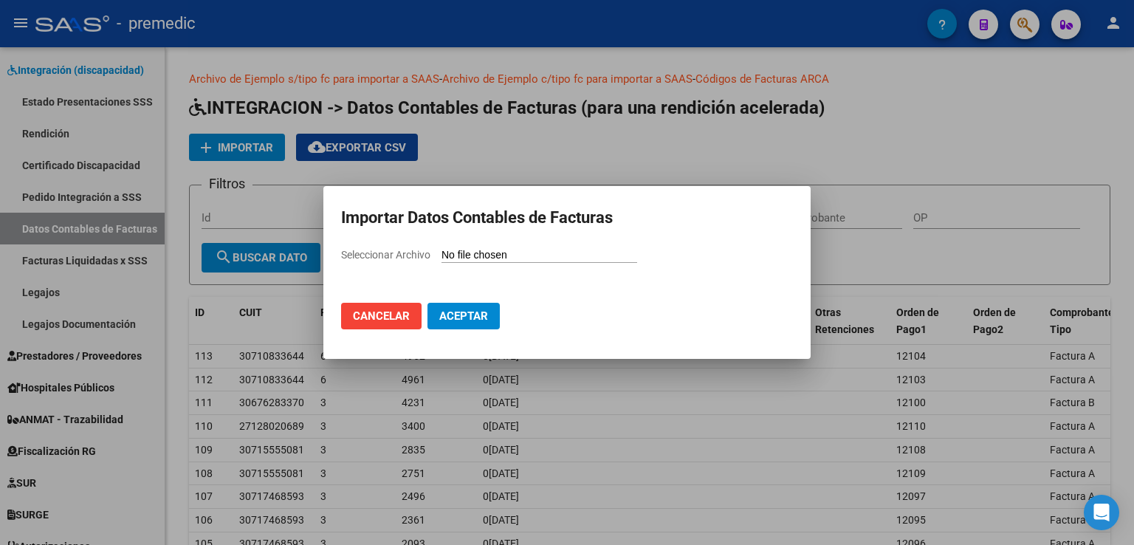
click at [470, 253] on input "Seleccionar Archivo" at bounding box center [540, 256] width 196 height 14
type input "C:\fakepath\Modelo de Importacion de Comprobantes.csv"
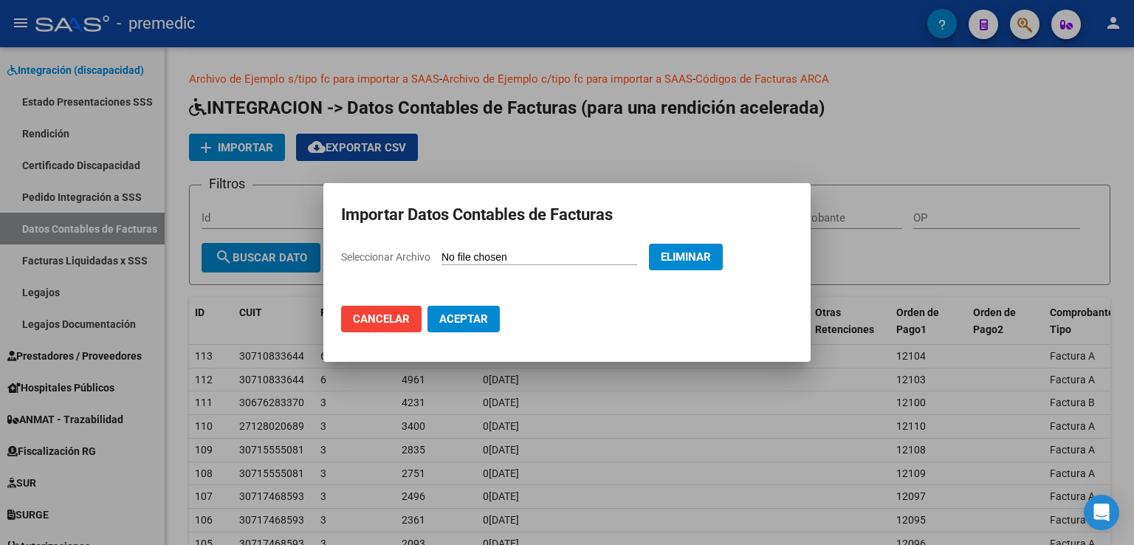
click at [457, 316] on span "Aceptar" at bounding box center [463, 318] width 49 height 13
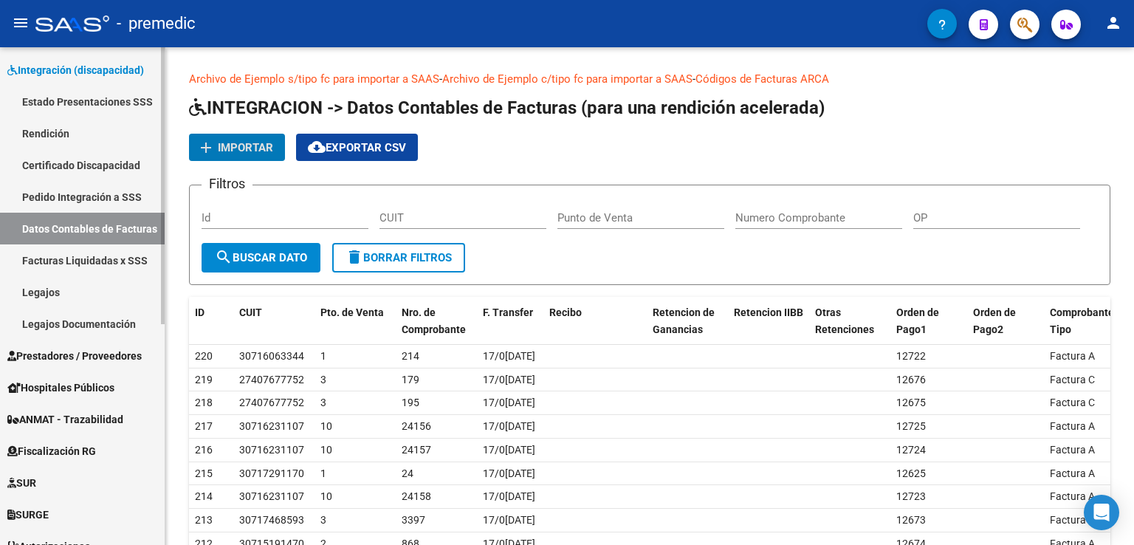
click at [38, 126] on link "Rendición" at bounding box center [82, 133] width 165 height 32
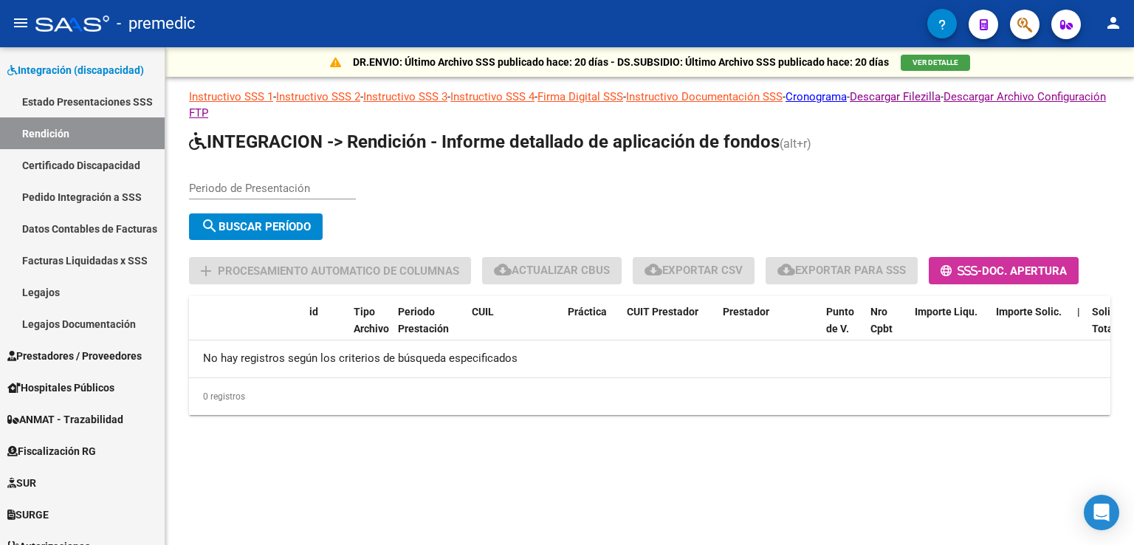
click at [224, 182] on input "Periodo de Presentación" at bounding box center [272, 188] width 167 height 13
type input "202506"
click at [252, 226] on span "search Buscar Período" at bounding box center [256, 226] width 110 height 13
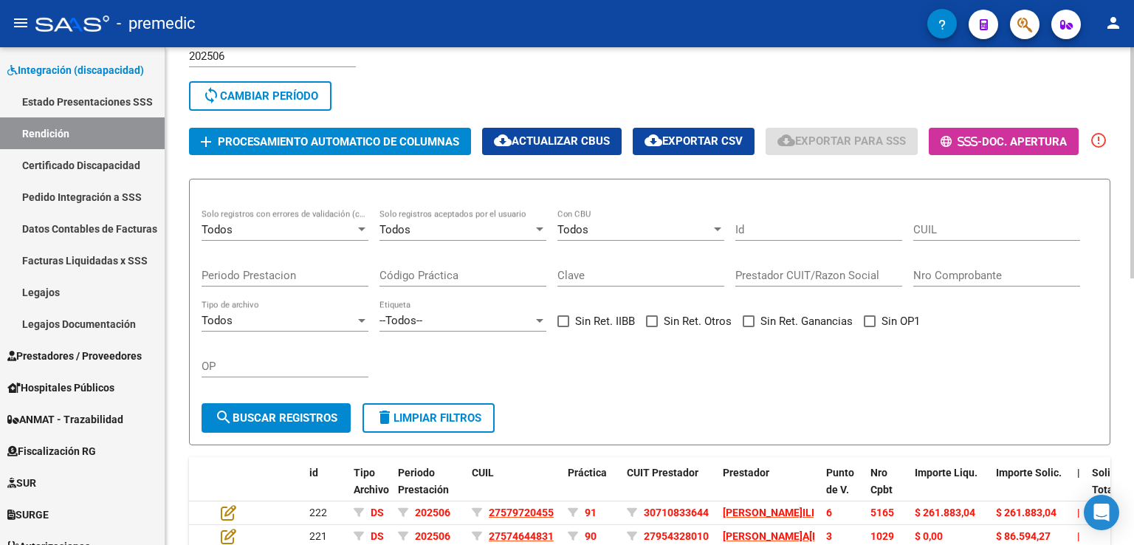
scroll to position [58, 0]
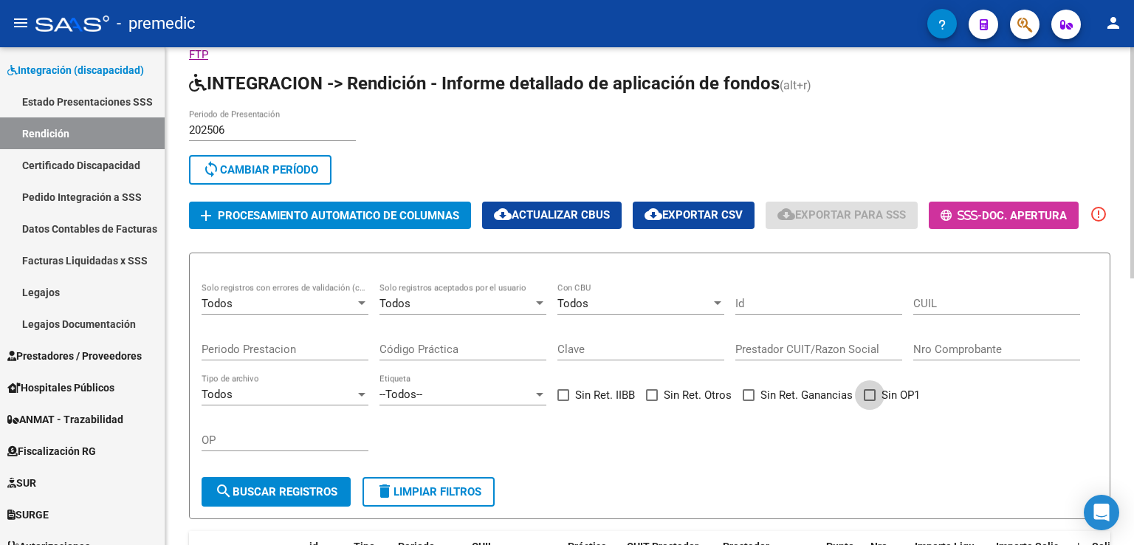
click at [871, 401] on span at bounding box center [870, 395] width 12 height 12
click at [870, 402] on input "Sin OP1" at bounding box center [869, 401] width 1 height 1
checkbox input "true"
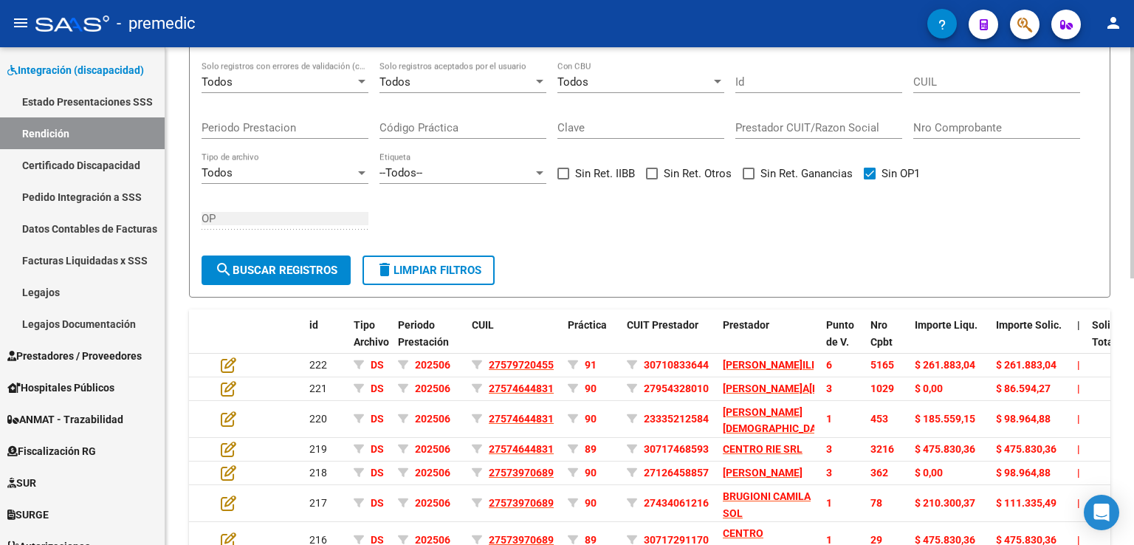
click at [253, 285] on button "search Buscar registros" at bounding box center [276, 271] width 149 height 30
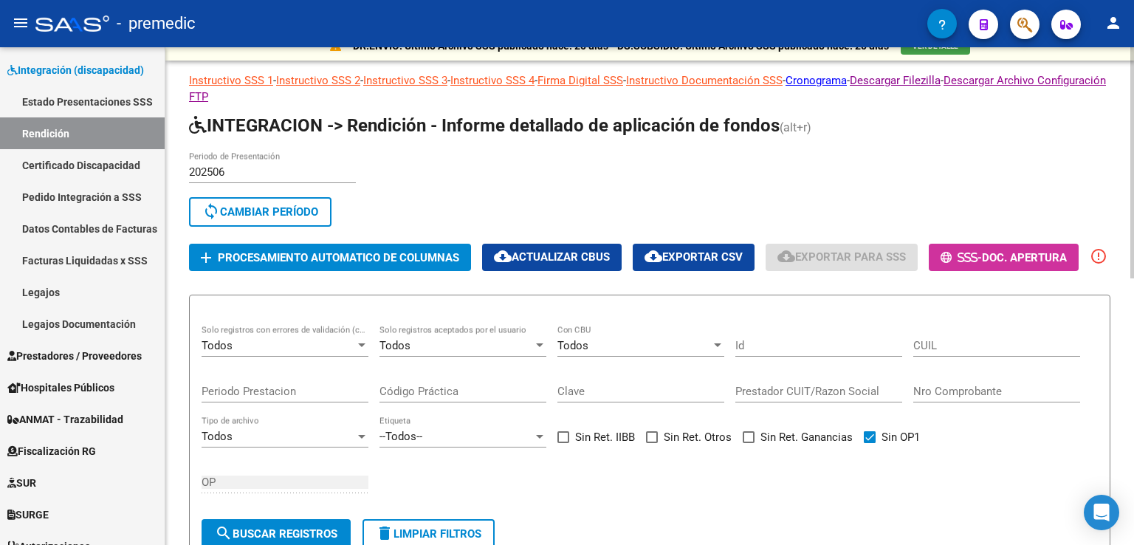
scroll to position [0, 0]
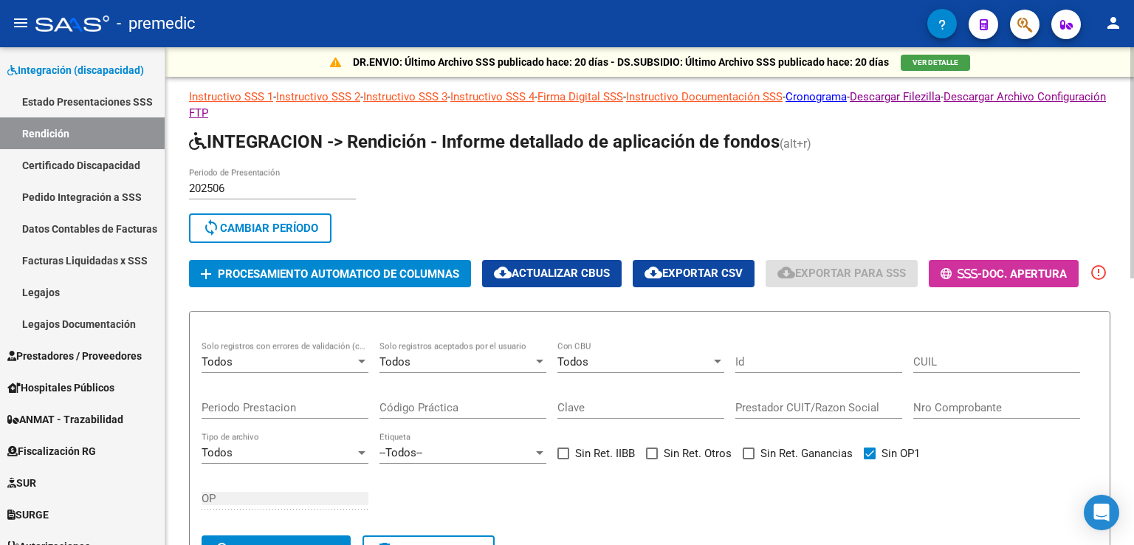
click at [324, 273] on span "Procesamiento automatico de columnas" at bounding box center [339, 273] width 242 height 13
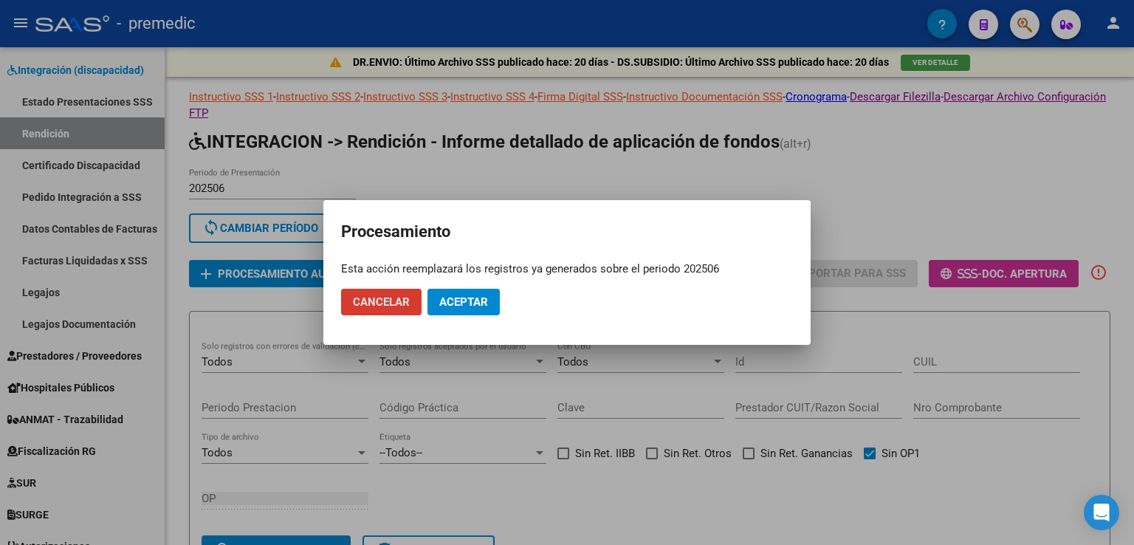
click at [473, 301] on span "Aceptar" at bounding box center [463, 301] width 49 height 13
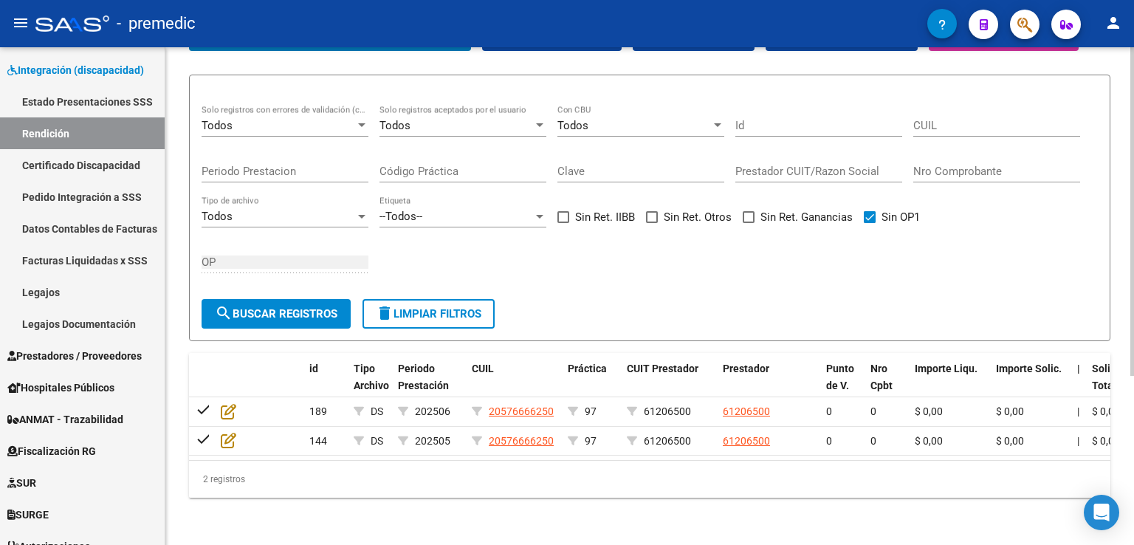
scroll to position [34, 0]
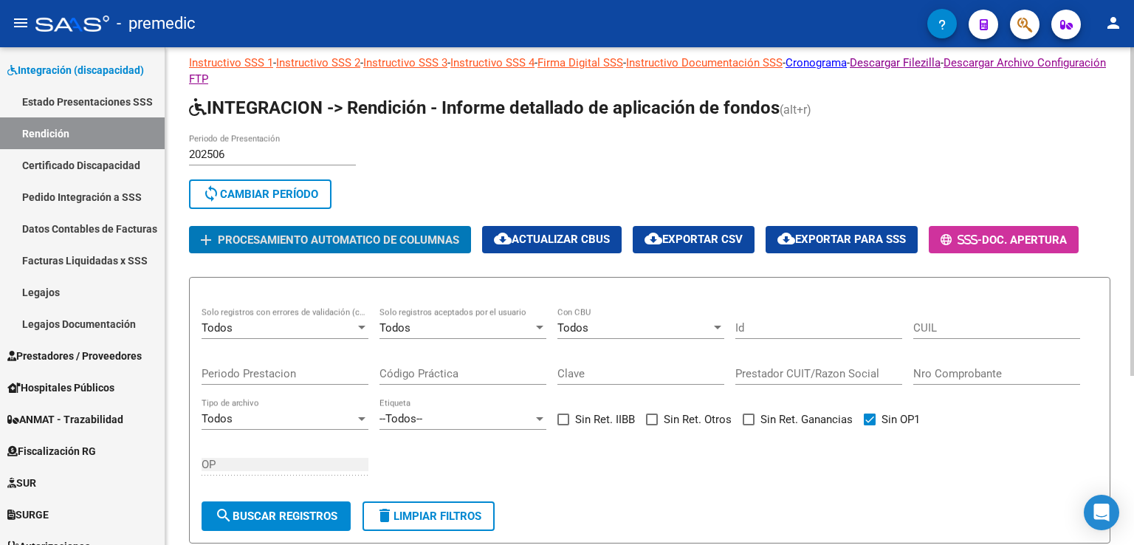
click at [236, 156] on input "202506" at bounding box center [272, 154] width 167 height 13
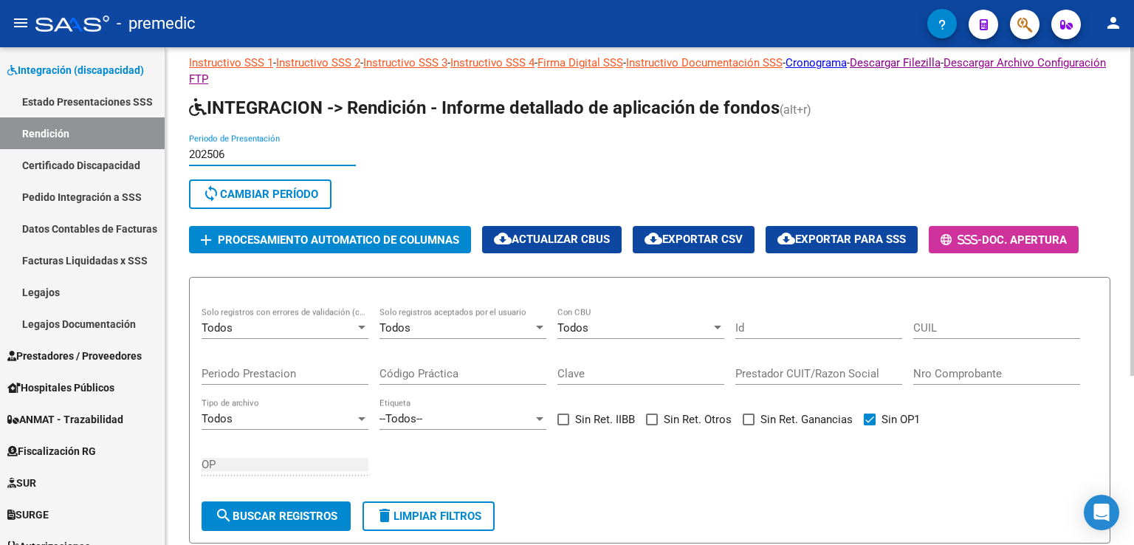
click at [247, 188] on span "sync Cambiar Período" at bounding box center [260, 194] width 116 height 13
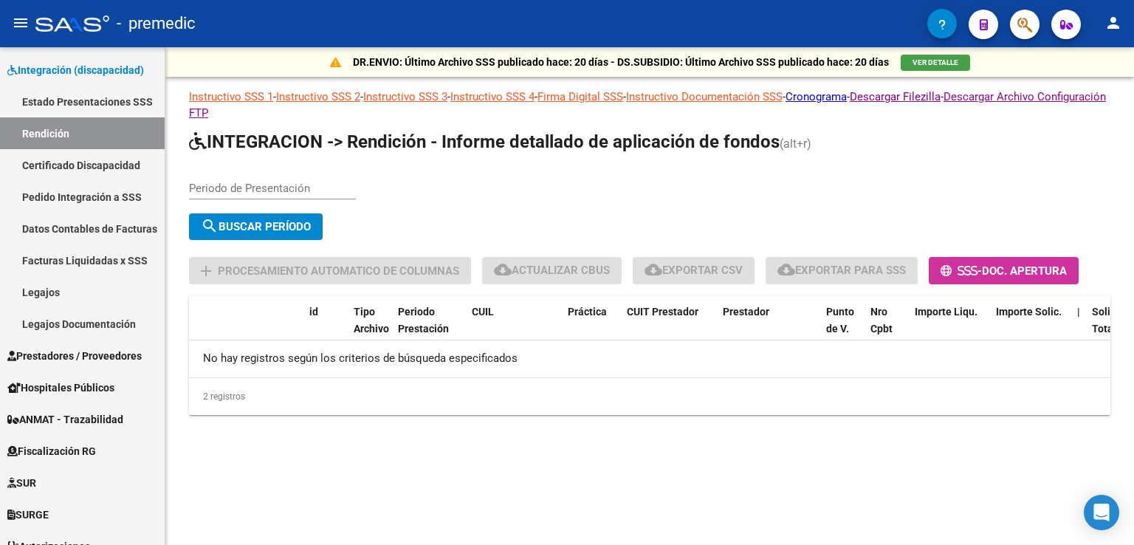
click at [242, 187] on input "Periodo de Presentación" at bounding box center [272, 188] width 167 height 13
type input "202506"
click at [281, 223] on span "search Buscar Período" at bounding box center [256, 226] width 110 height 13
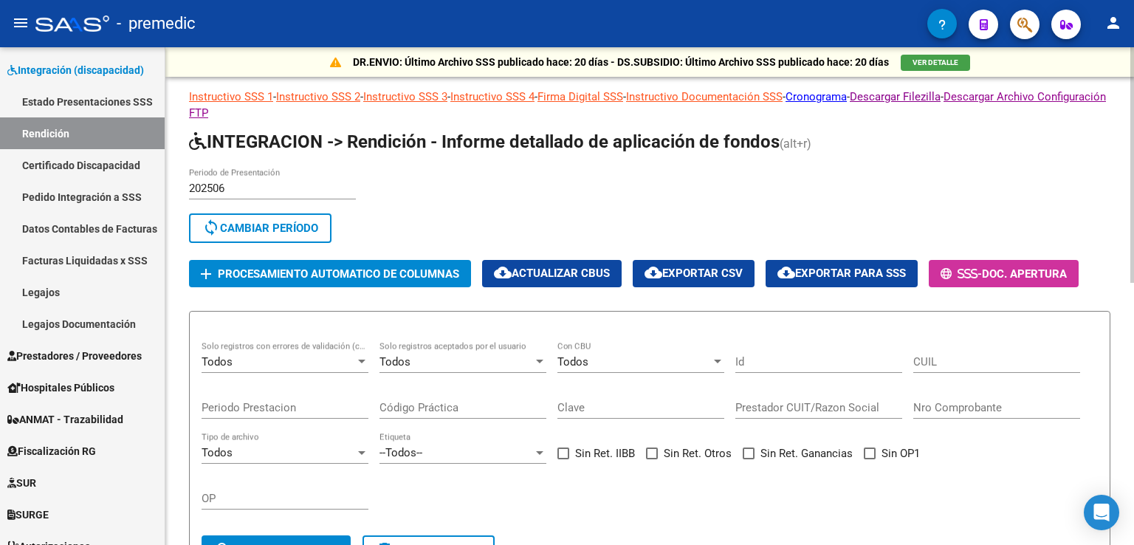
click at [281, 270] on span "Procesamiento automatico de columnas" at bounding box center [339, 273] width 242 height 13
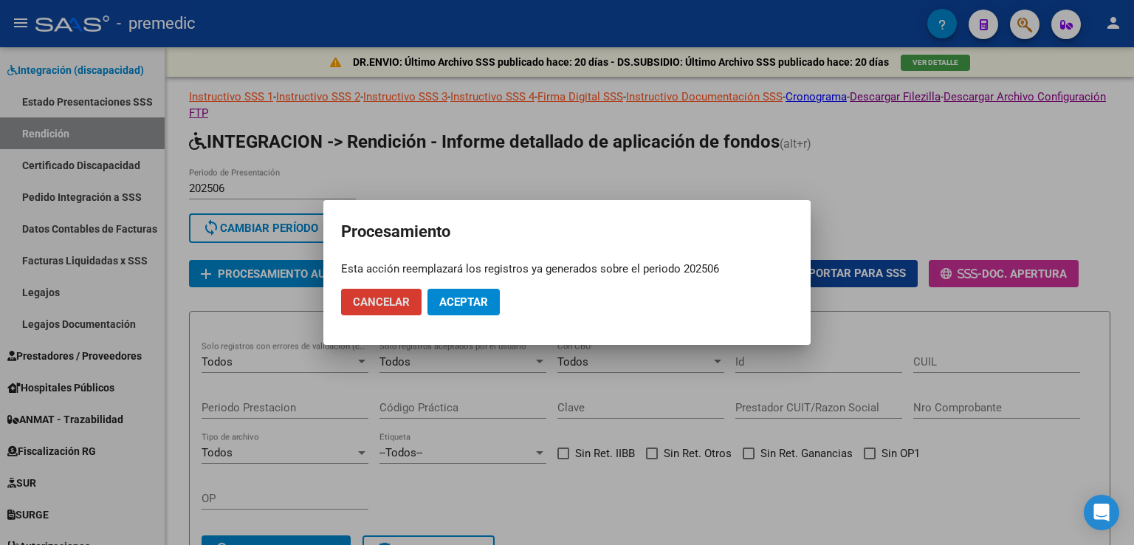
click at [474, 304] on span "Aceptar" at bounding box center [463, 301] width 49 height 13
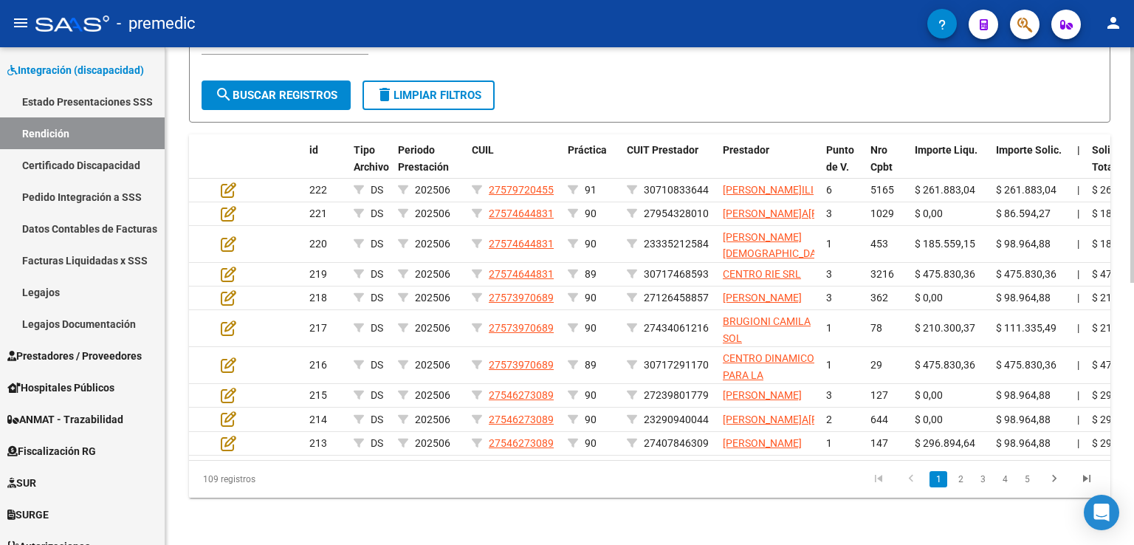
scroll to position [553, 0]
click at [1083, 480] on icon "go to last page" at bounding box center [1087, 481] width 19 height 18
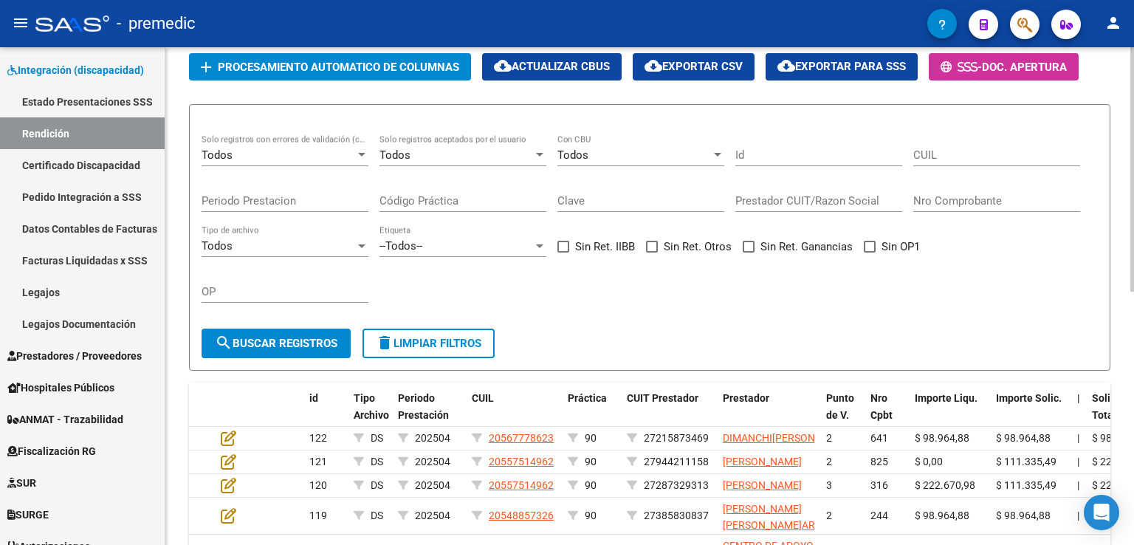
scroll to position [222, 0]
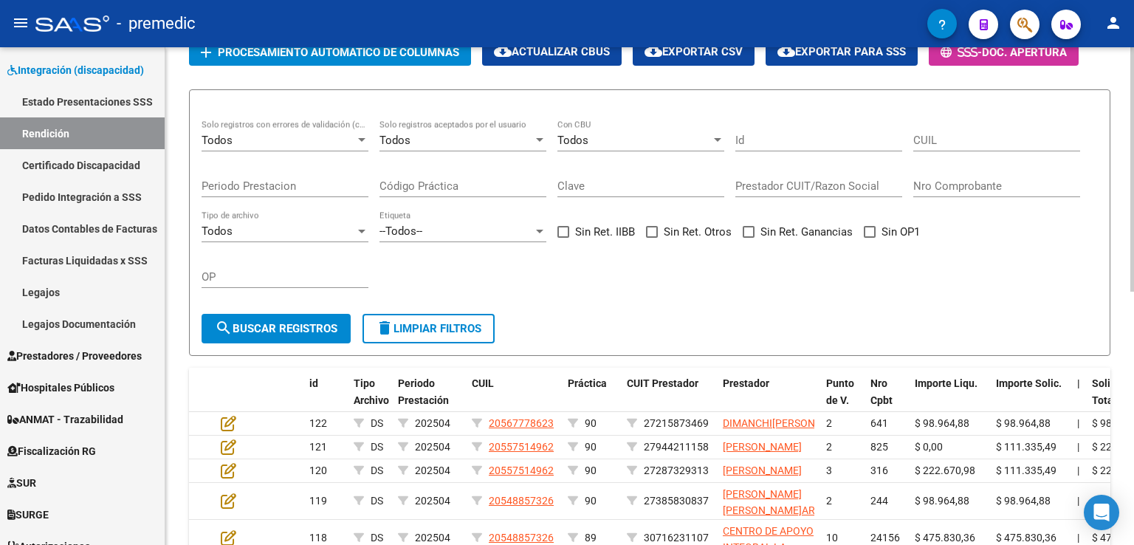
click at [872, 238] on span at bounding box center [870, 232] width 12 height 12
click at [870, 239] on input "Sin OP1" at bounding box center [869, 238] width 1 height 1
click at [258, 335] on span "search Buscar registros" at bounding box center [276, 328] width 123 height 13
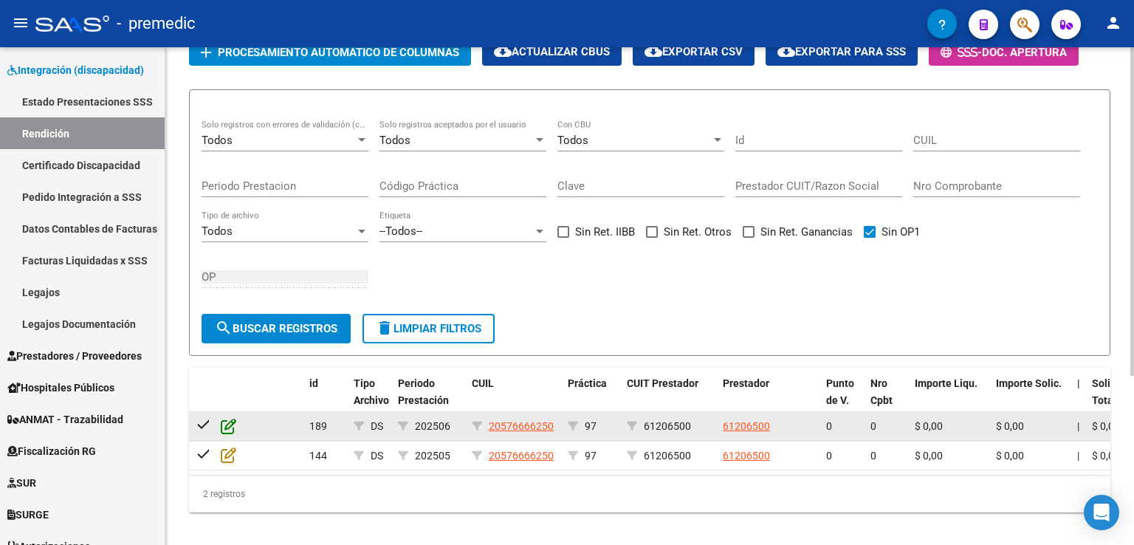
click at [225, 433] on icon at bounding box center [229, 426] width 16 height 16
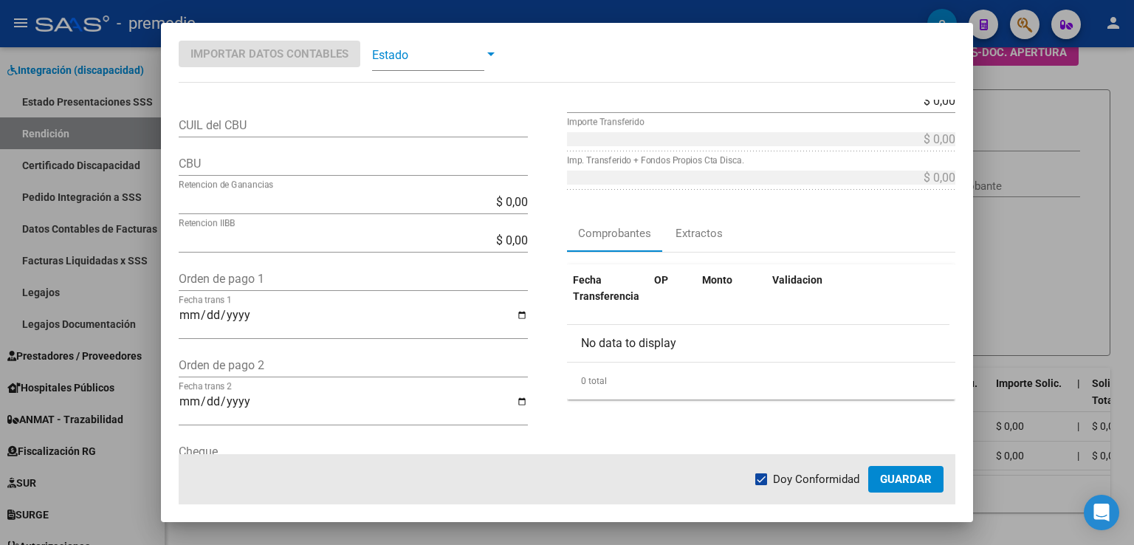
scroll to position [0, 0]
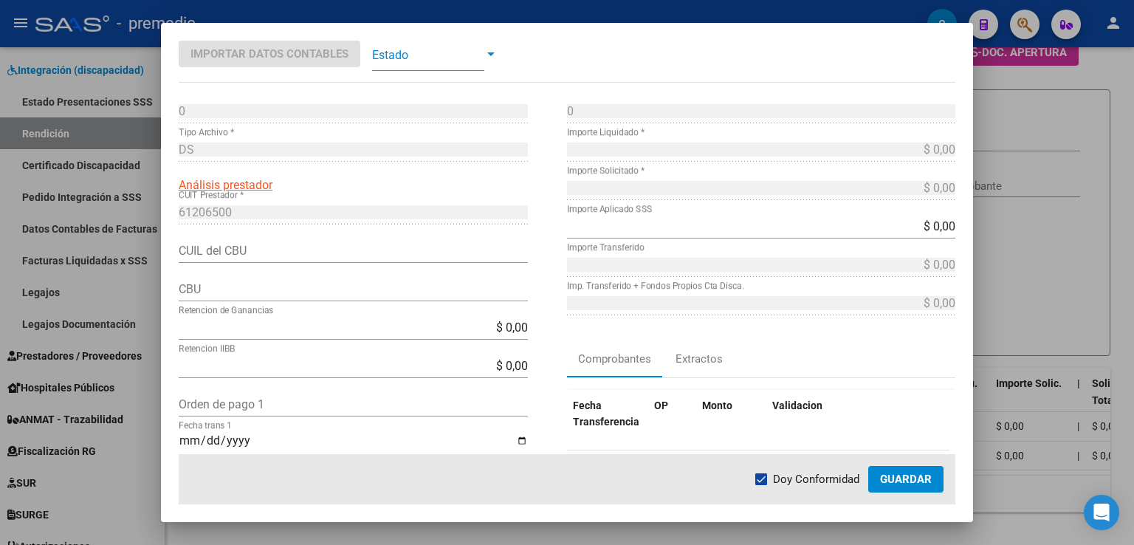
click at [488, 51] on div at bounding box center [490, 55] width 13 height 12
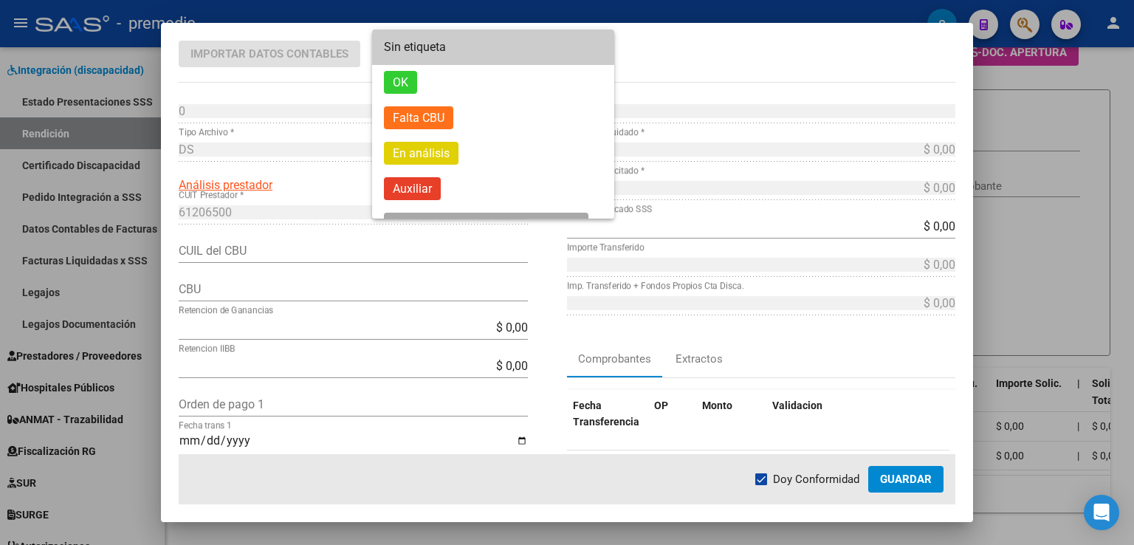
click at [661, 47] on div at bounding box center [567, 272] width 1134 height 545
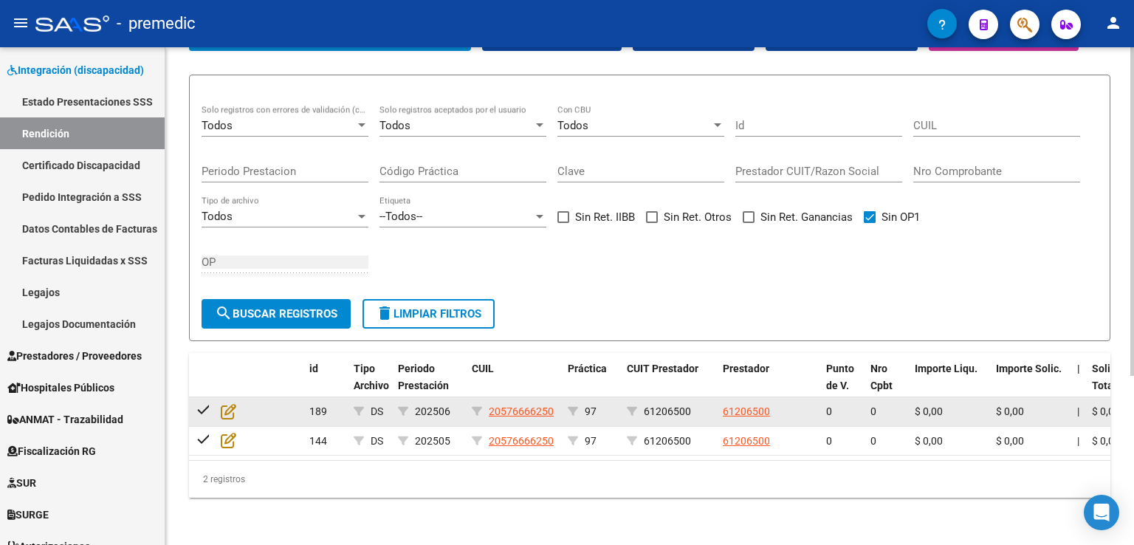
scroll to position [256, 0]
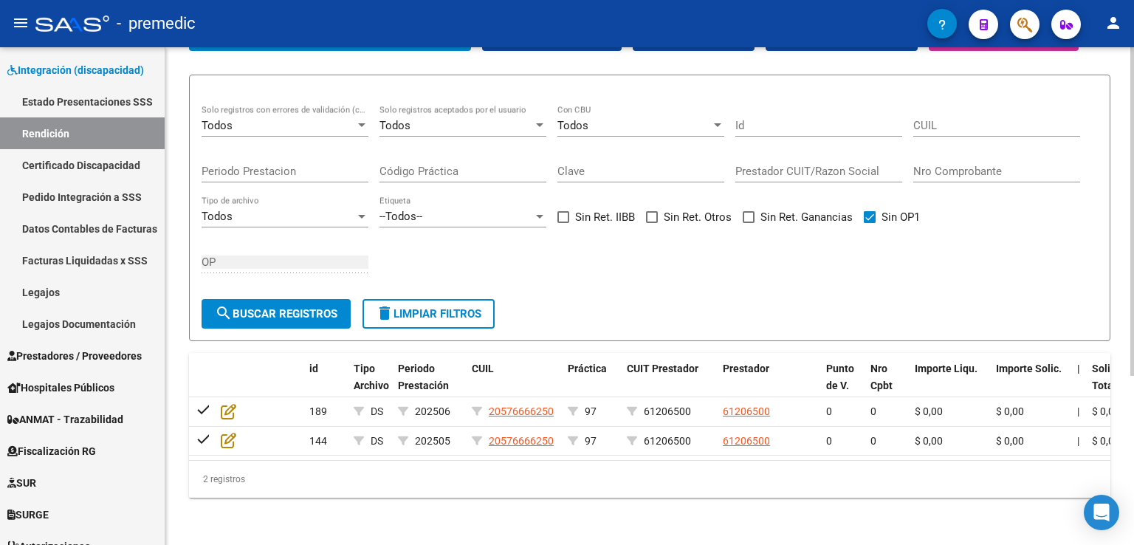
click at [872, 211] on span at bounding box center [870, 217] width 12 height 12
click at [870, 223] on input "Sin OP1" at bounding box center [869, 223] width 1 height 1
checkbox input "false"
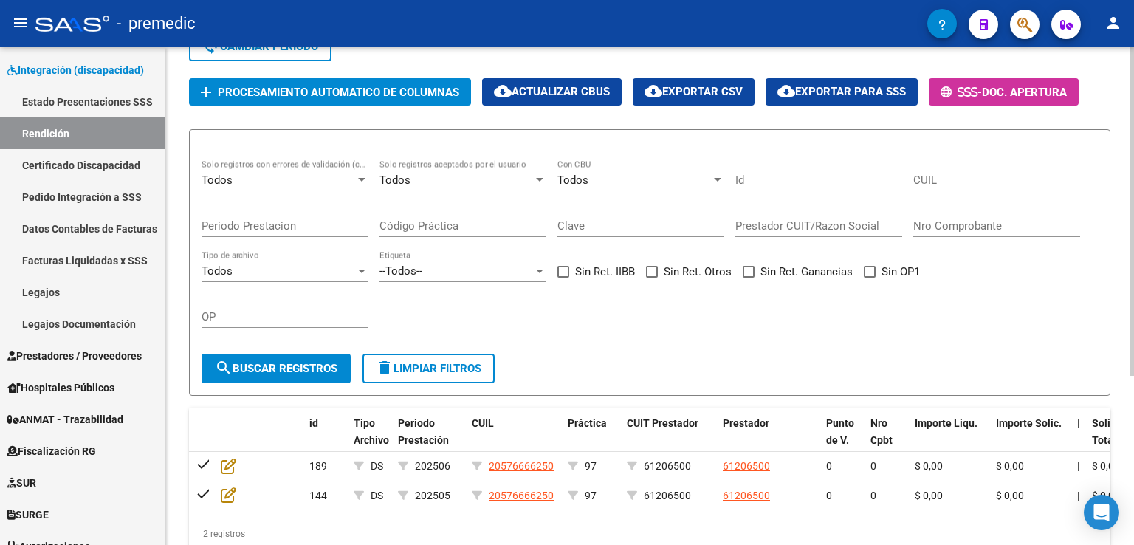
click at [360, 182] on div at bounding box center [361, 180] width 7 height 4
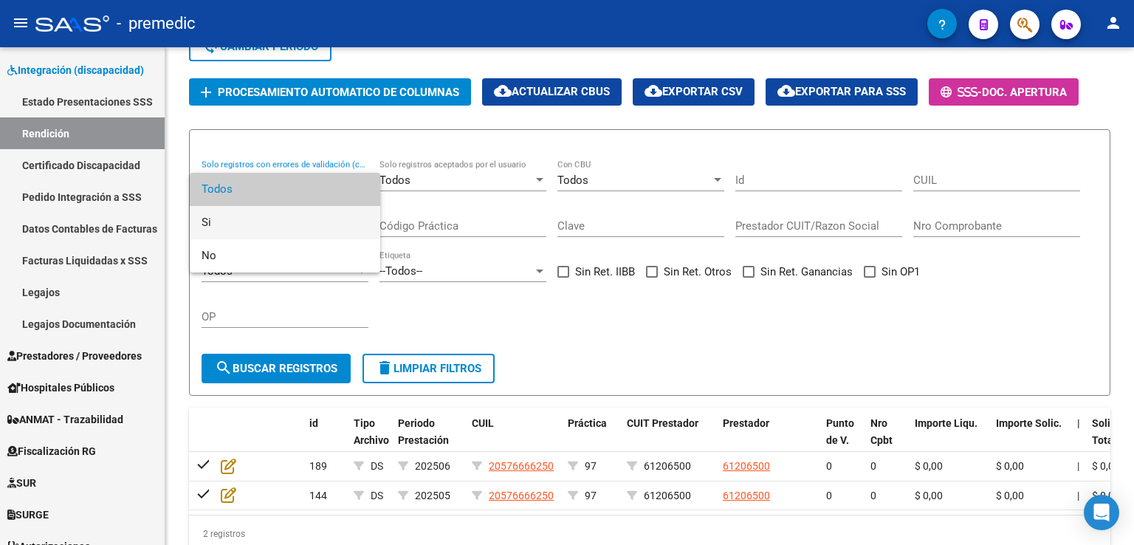
click at [212, 217] on span "Si" at bounding box center [285, 222] width 167 height 33
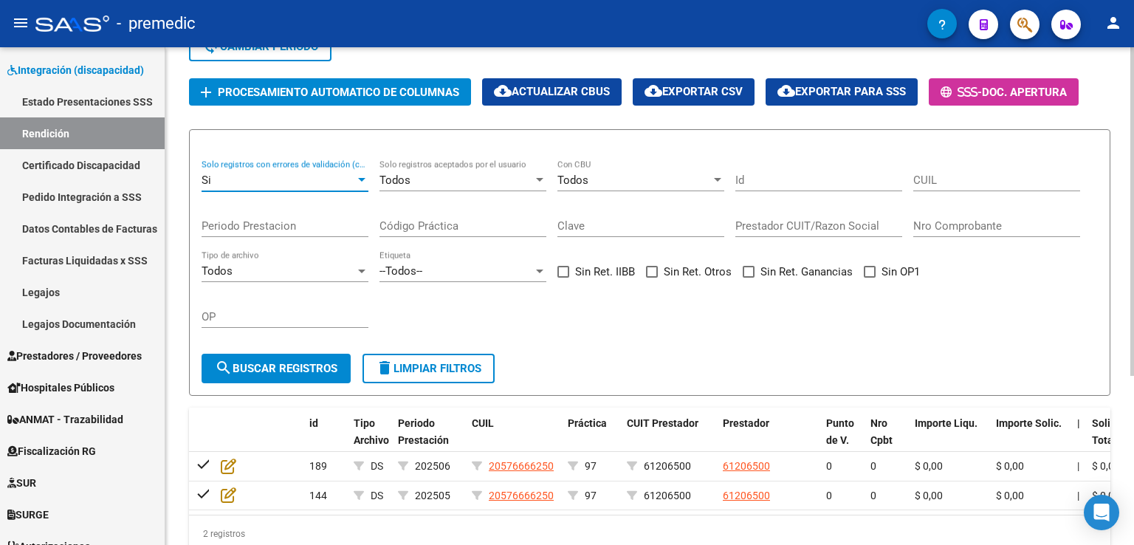
click at [257, 375] on span "search Buscar registros" at bounding box center [276, 368] width 123 height 13
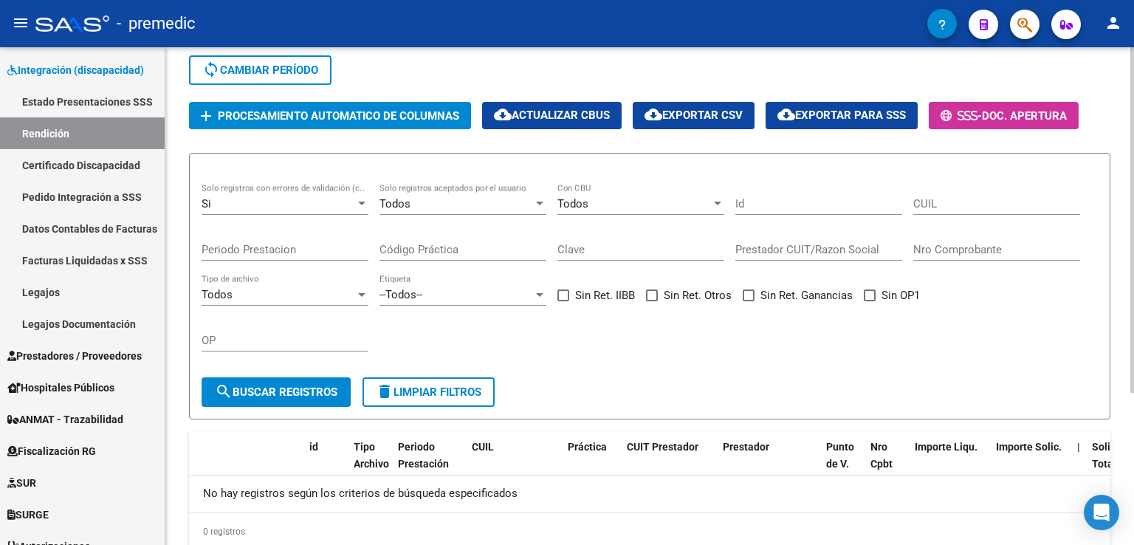
scroll to position [71, 0]
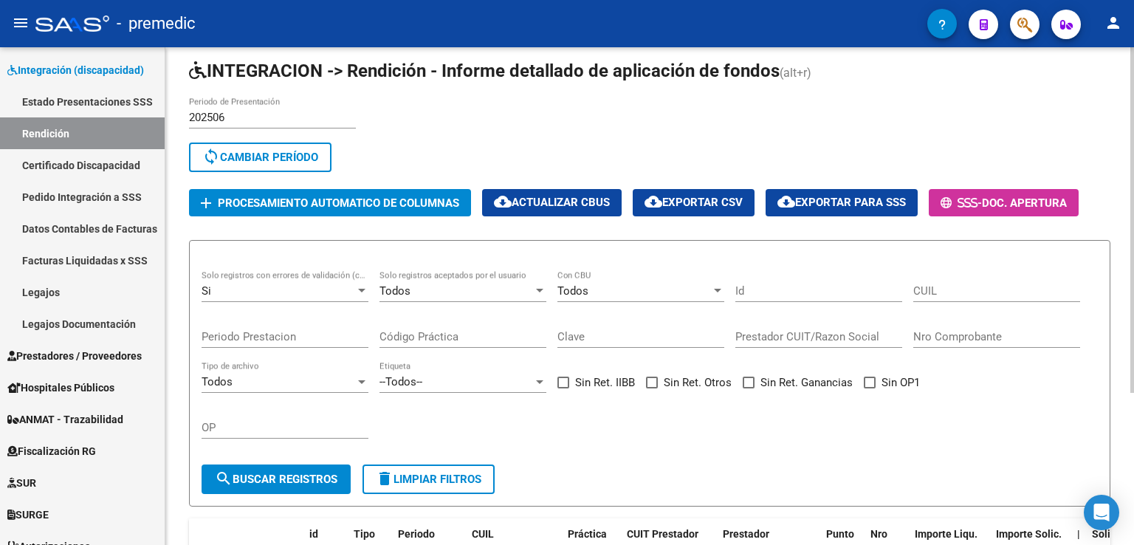
click at [357, 293] on div at bounding box center [361, 291] width 13 height 12
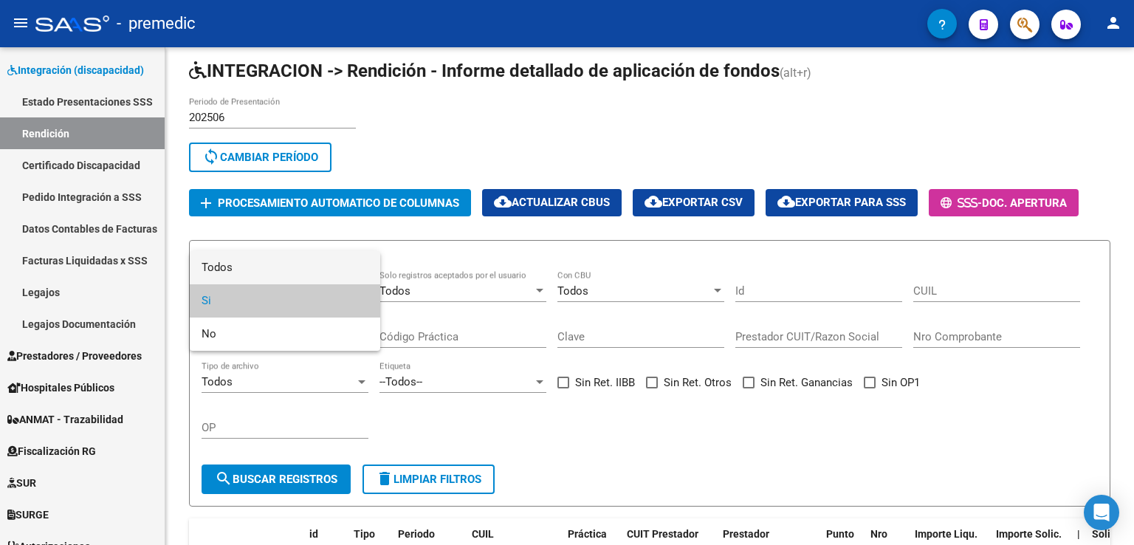
click at [260, 265] on span "Todos" at bounding box center [285, 267] width 167 height 33
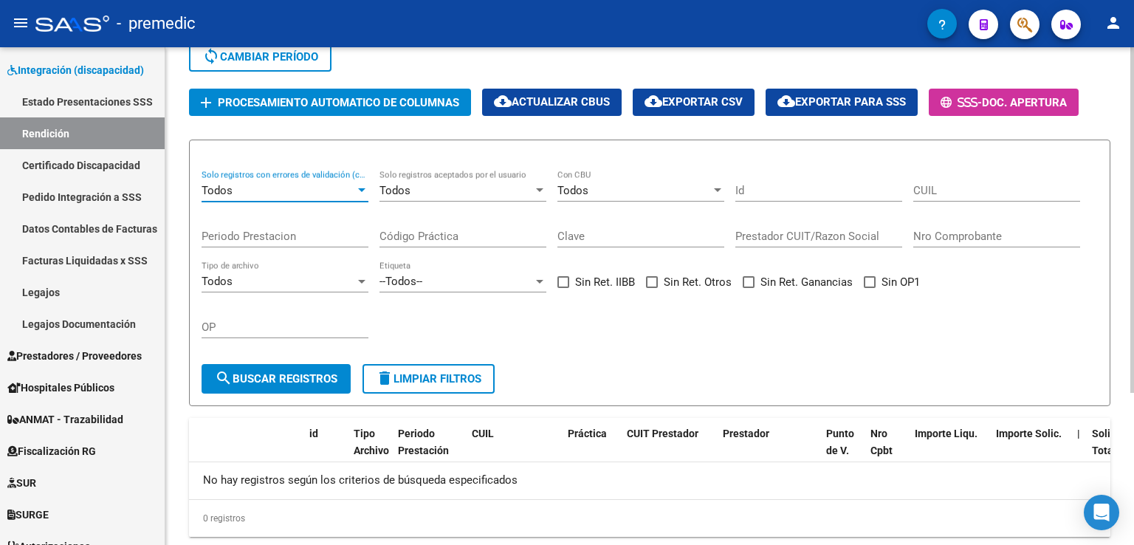
scroll to position [219, 0]
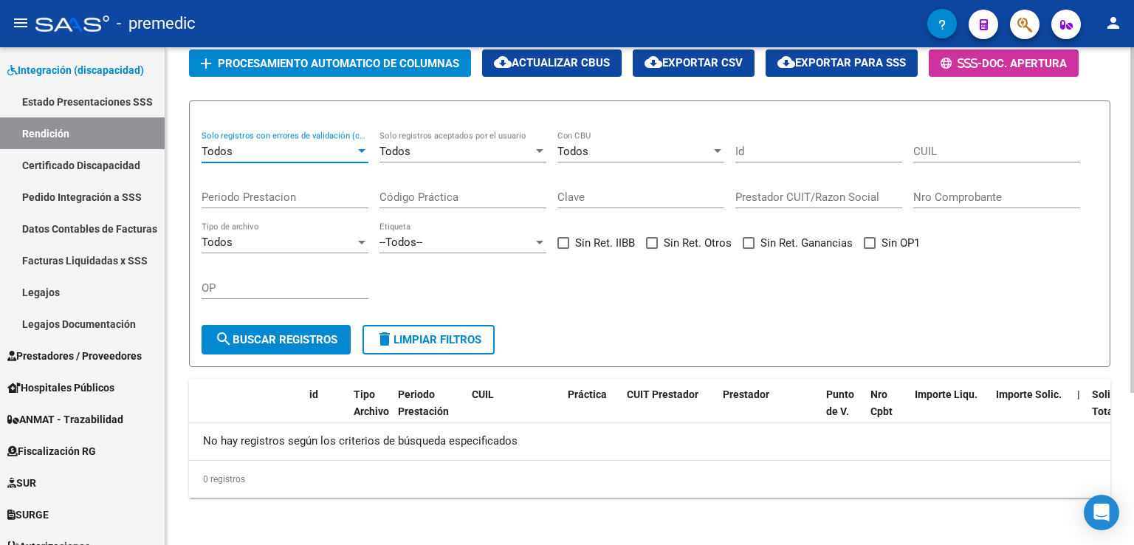
click at [281, 340] on span "search Buscar registros" at bounding box center [276, 339] width 123 height 13
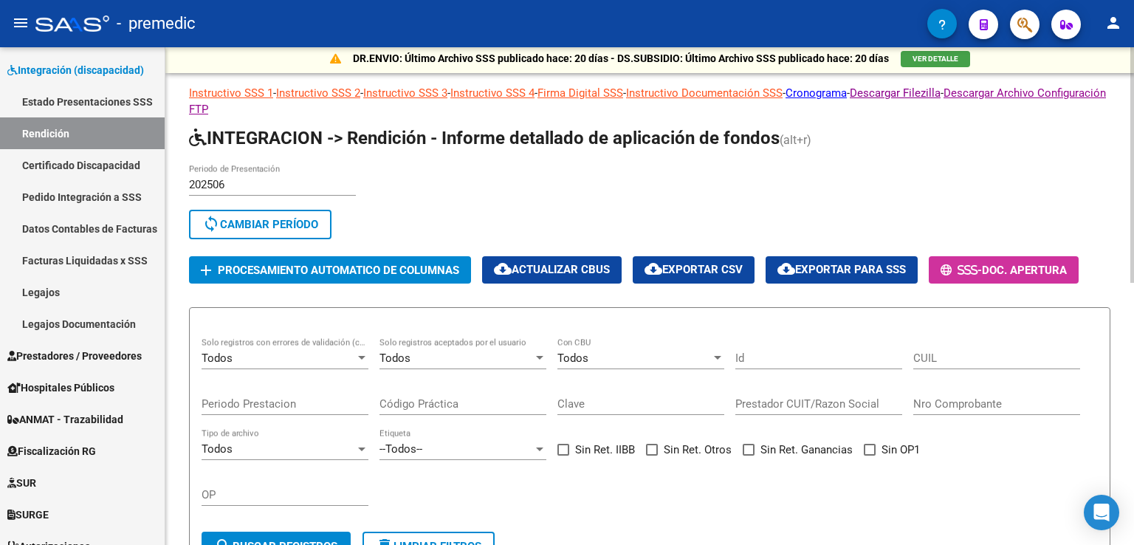
scroll to position [0, 0]
